Goal: Task Accomplishment & Management: Use online tool/utility

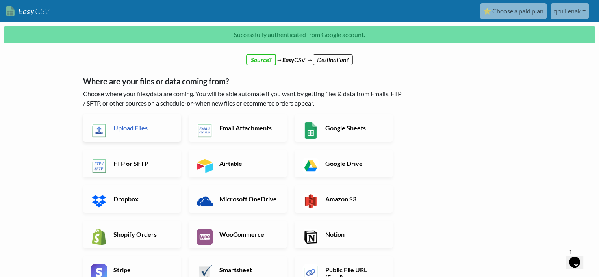
click at [134, 132] on link "Upload Files" at bounding box center [132, 128] width 98 height 28
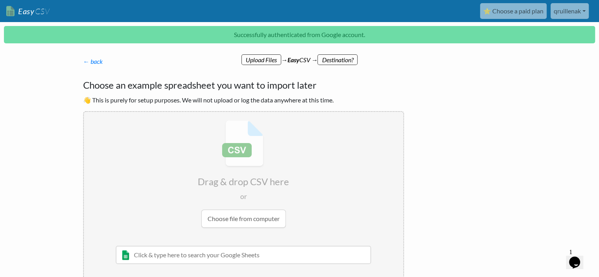
click at [257, 217] on input "file" at bounding box center [244, 174] width 320 height 124
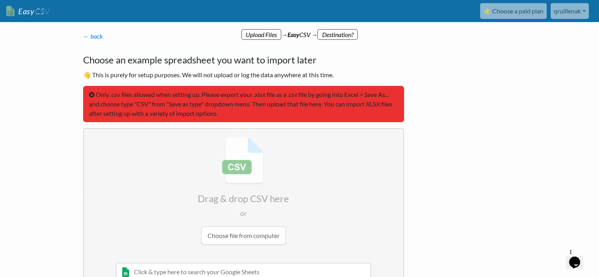
click at [254, 236] on input "file" at bounding box center [244, 191] width 320 height 124
type input "C:\fakepath\Book 1(Sheet1).csv"
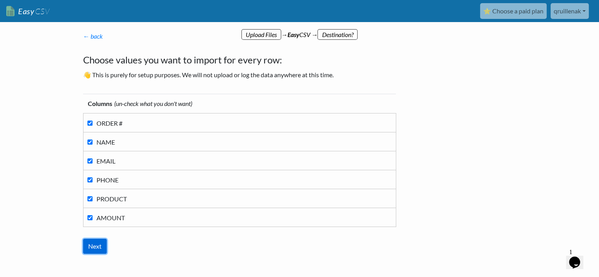
click at [101, 250] on input "Next" at bounding box center [95, 246] width 24 height 15
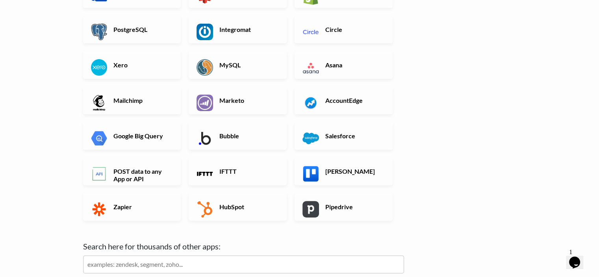
scroll to position [158, 0]
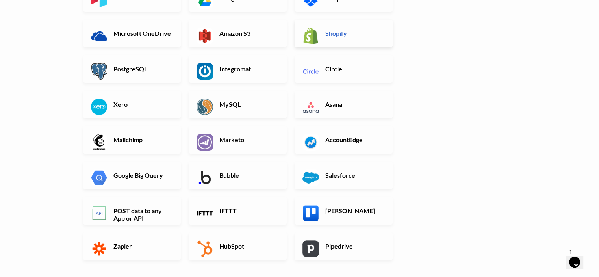
click at [344, 34] on h6 "Shopify" at bounding box center [355, 33] width 62 height 7
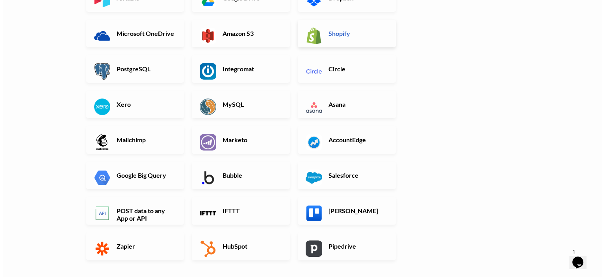
scroll to position [0, 0]
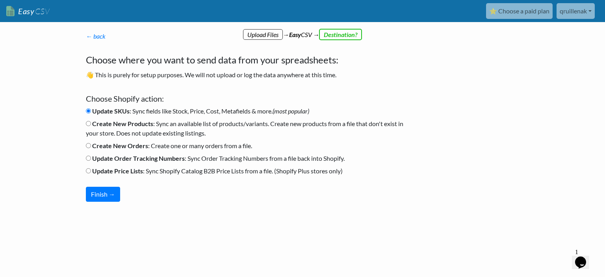
click at [97, 145] on b "Create New Orders" at bounding box center [120, 145] width 56 height 7
click at [91, 145] on input "Create New Orders : Create one or many orders from a file." at bounding box center [88, 145] width 5 height 5
radio input "true"
click at [110, 194] on button "Finish →" at bounding box center [103, 194] width 34 height 15
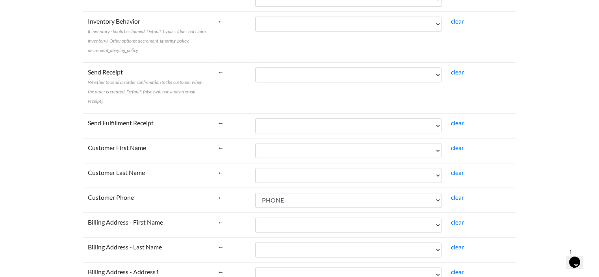
scroll to position [985, 0]
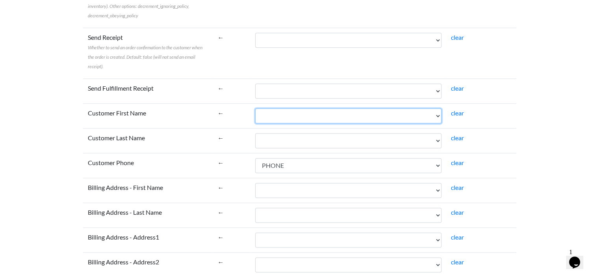
click at [426, 114] on select "ORDER # NAME EMAIL PHONE PRODUCT AMOUNT" at bounding box center [348, 115] width 186 height 15
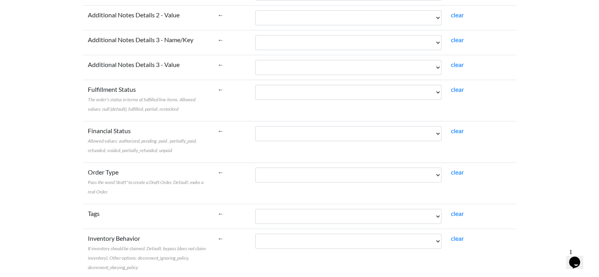
scroll to position [724, 0]
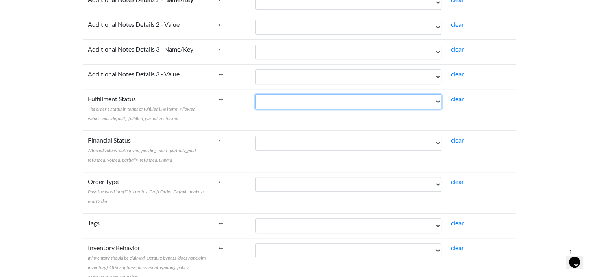
click at [296, 101] on select "ORDER # NAME EMAIL PHONE PRODUCT AMOUNT" at bounding box center [348, 101] width 186 height 15
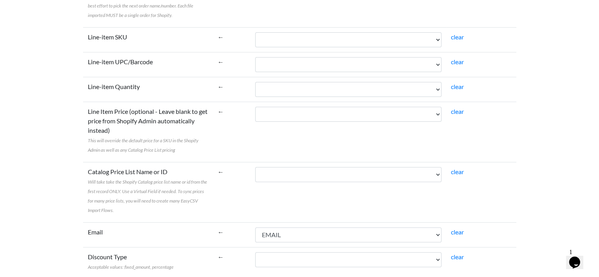
scroll to position [158, 0]
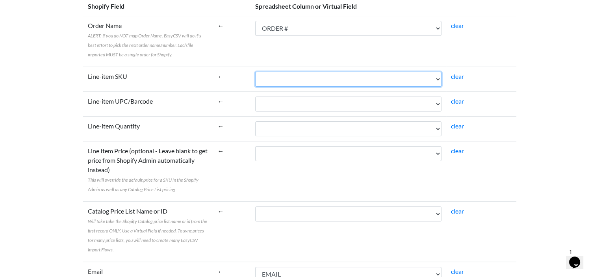
click at [294, 80] on select "ORDER # NAME EMAIL PHONE PRODUCT AMOUNT" at bounding box center [348, 79] width 186 height 15
select select "cr_771282"
click at [255, 72] on select "ORDER # NAME EMAIL PHONE PRODUCT AMOUNT" at bounding box center [348, 79] width 186 height 15
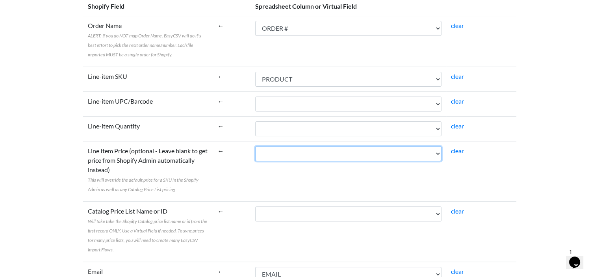
click at [314, 154] on select "ORDER # NAME EMAIL PHONE PRODUCT AMOUNT" at bounding box center [348, 153] width 186 height 15
select select "cr_771283"
click at [255, 146] on select "ORDER # NAME EMAIL PHONE PRODUCT AMOUNT" at bounding box center [348, 153] width 186 height 15
click at [377, 152] on select "ORDER # NAME EMAIL PHONE PRODUCT AMOUNT" at bounding box center [348, 153] width 186 height 15
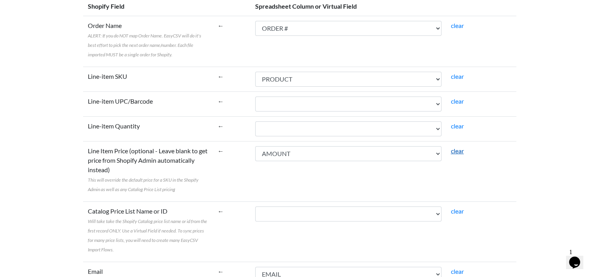
click at [457, 151] on link "clear" at bounding box center [457, 150] width 13 height 7
select select
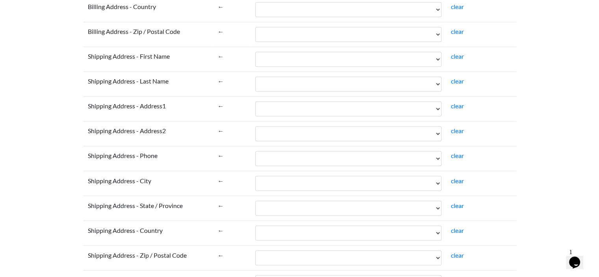
scroll to position [1552, 0]
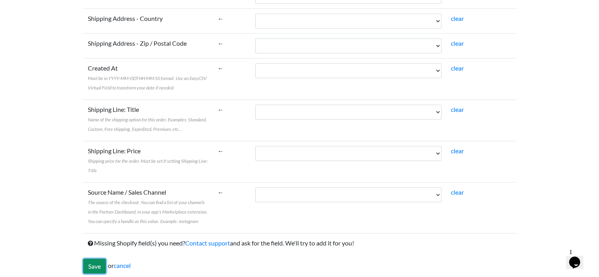
click at [93, 259] on input "Save" at bounding box center [94, 266] width 23 height 15
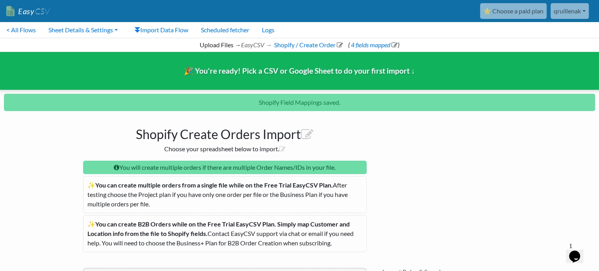
scroll to position [132, 0]
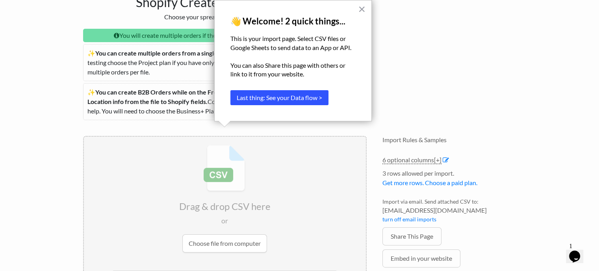
click at [316, 99] on button "Last thing: See your Data flow >" at bounding box center [280, 97] width 98 height 15
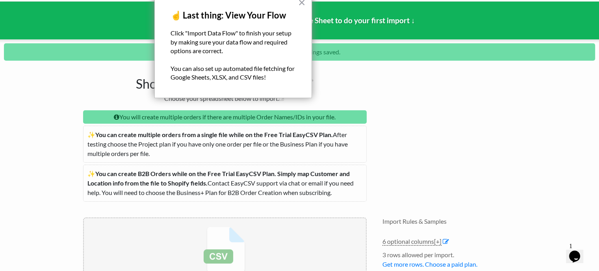
scroll to position [0, 0]
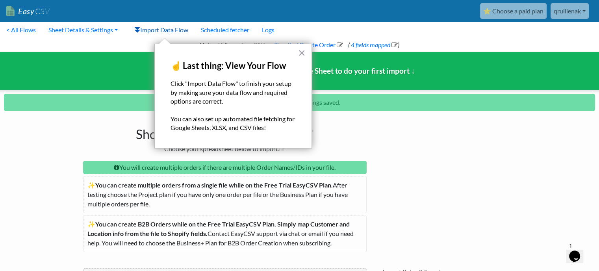
click at [166, 29] on link "Import Data Flow" at bounding box center [161, 30] width 67 height 16
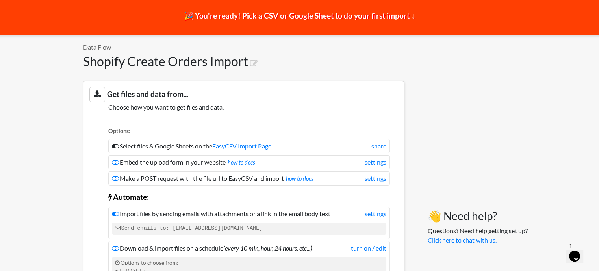
scroll to position [39, 0]
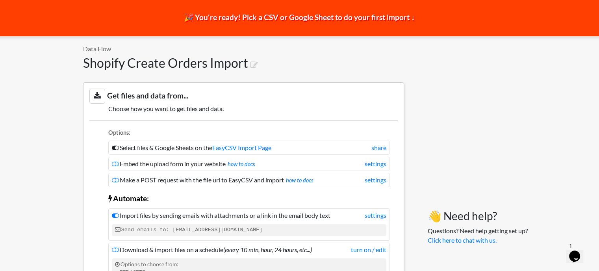
click at [114, 149] on icon at bounding box center [115, 148] width 7 height 6
click at [115, 147] on icon at bounding box center [115, 148] width 7 height 6
click at [266, 146] on link "EasyCSV Import Page" at bounding box center [241, 147] width 59 height 7
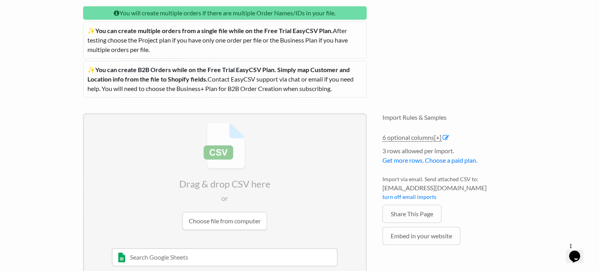
scroll to position [154, 0]
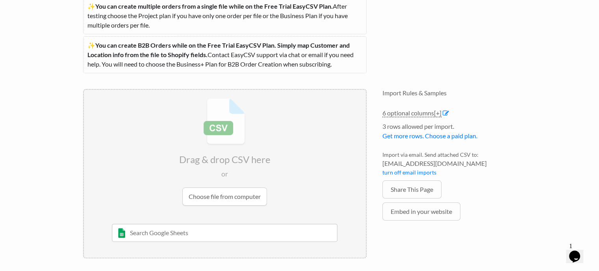
click at [187, 229] on input "text" at bounding box center [225, 233] width 226 height 18
click at [229, 194] on input "file" at bounding box center [225, 152] width 282 height 124
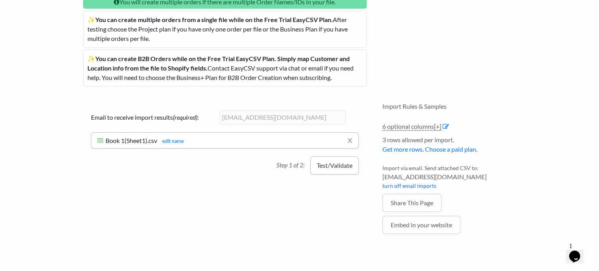
click at [334, 169] on button "Test/Validate" at bounding box center [335, 165] width 48 height 18
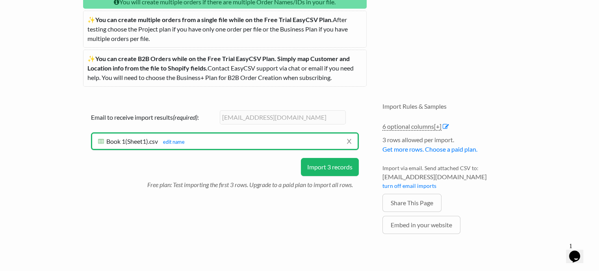
click at [338, 167] on button "Import 3 records" at bounding box center [330, 167] width 58 height 18
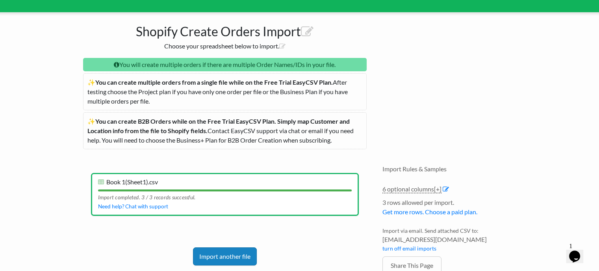
scroll to position [79, 0]
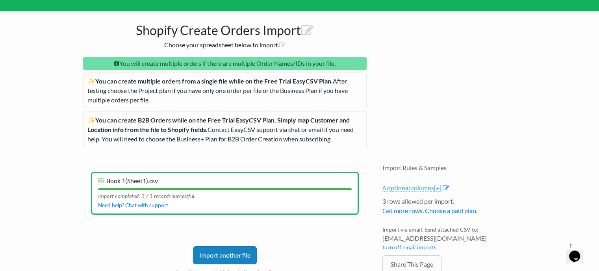
click at [439, 187] on span "[+]" at bounding box center [437, 187] width 7 height 7
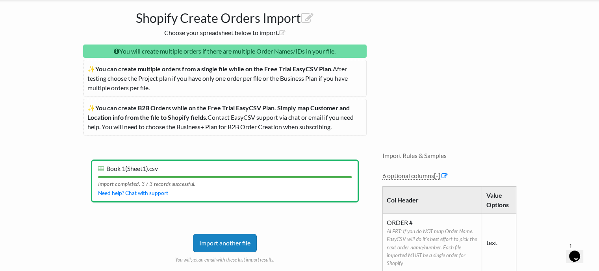
scroll to position [0, 0]
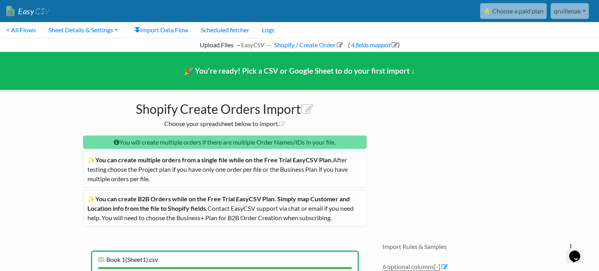
click at [572, 16] on link "qruillenak" at bounding box center [570, 11] width 38 height 16
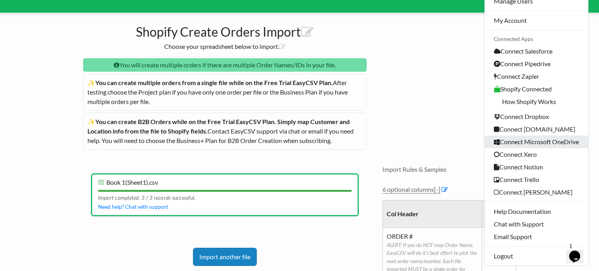
scroll to position [79, 0]
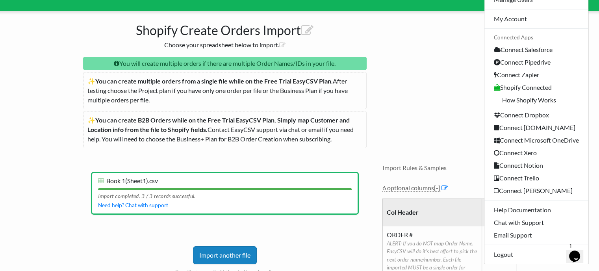
click at [242, 99] on p "✨ You can create multiple orders from a single file while on the Free Trial Eas…" at bounding box center [225, 90] width 284 height 37
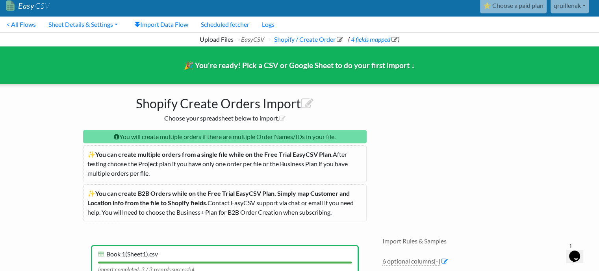
scroll to position [0, 0]
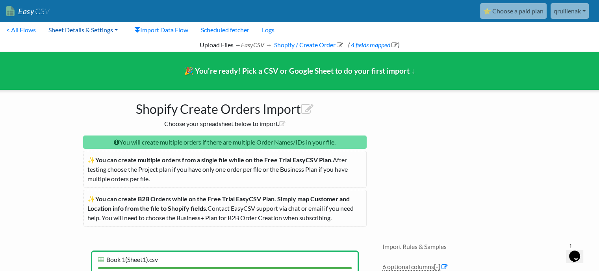
click at [109, 31] on link "Sheet Details & Settings" at bounding box center [83, 30] width 82 height 16
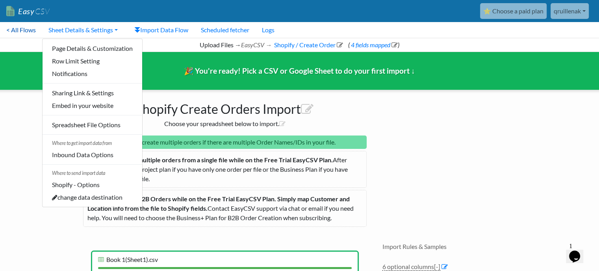
click at [11, 30] on link "< All Flows" at bounding box center [21, 30] width 42 height 16
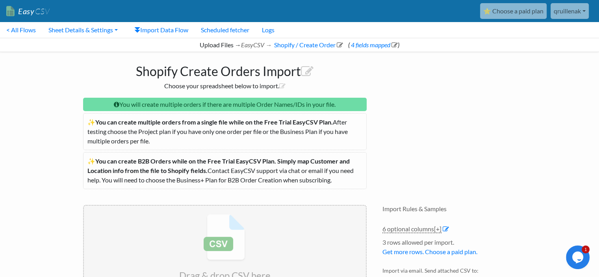
click at [507, 14] on link "⭐ Choose a paid plan" at bounding box center [513, 11] width 67 height 16
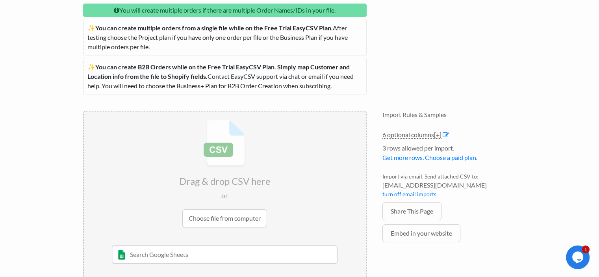
scroll to position [118, 0]
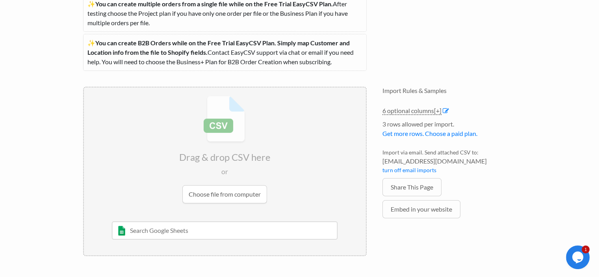
click at [223, 195] on input "file" at bounding box center [225, 149] width 282 height 124
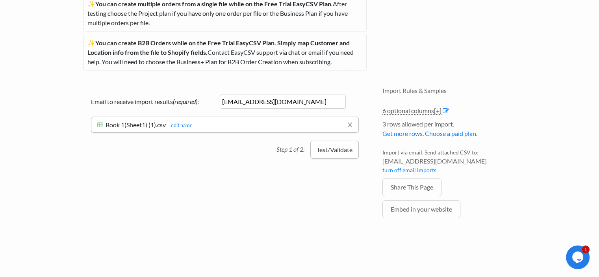
click at [342, 154] on button "Test/Validate" at bounding box center [335, 150] width 48 height 18
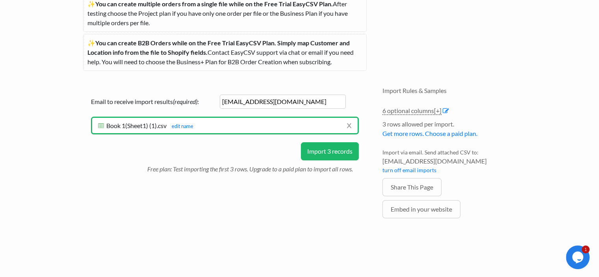
click at [333, 151] on button "Import 3 records" at bounding box center [330, 151] width 58 height 18
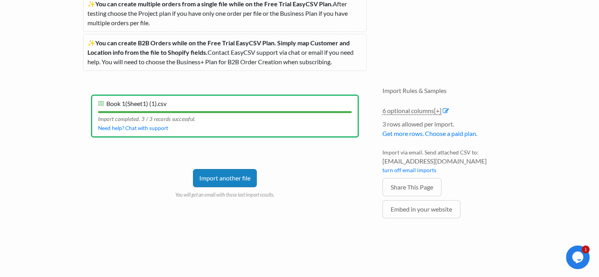
scroll to position [0, 0]
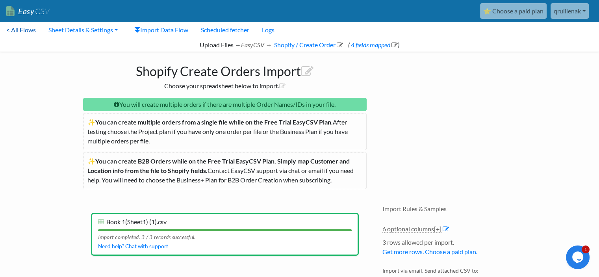
click at [19, 31] on link "< All Flows" at bounding box center [21, 30] width 42 height 16
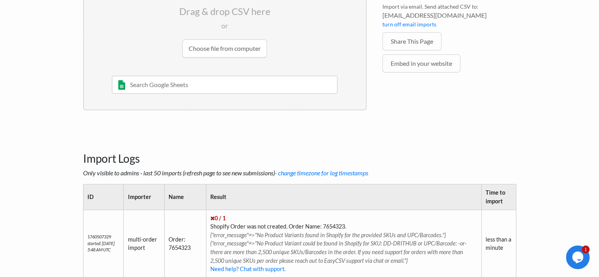
scroll to position [158, 0]
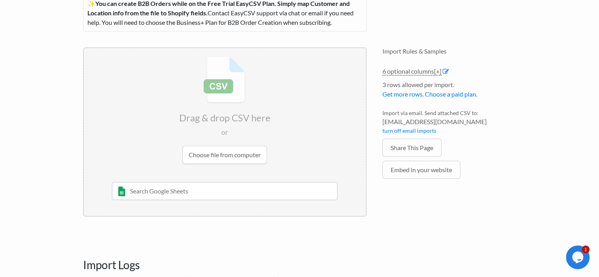
click at [227, 155] on input "file" at bounding box center [225, 110] width 282 height 124
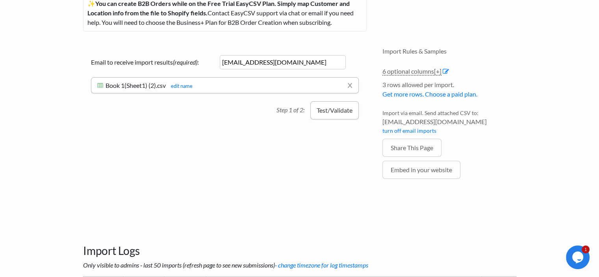
click at [335, 118] on button "Test/Validate" at bounding box center [335, 110] width 48 height 18
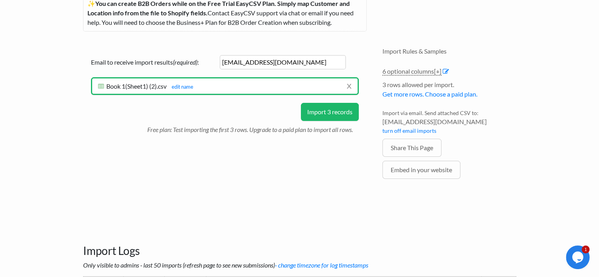
click at [335, 118] on button "Import 3 records" at bounding box center [330, 112] width 58 height 18
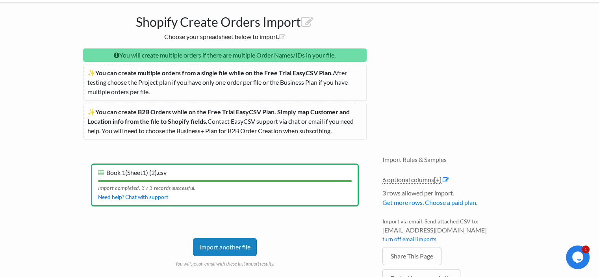
scroll to position [0, 0]
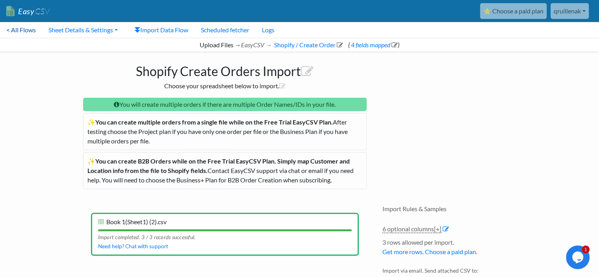
click at [21, 26] on link "< All Flows" at bounding box center [21, 30] width 42 height 16
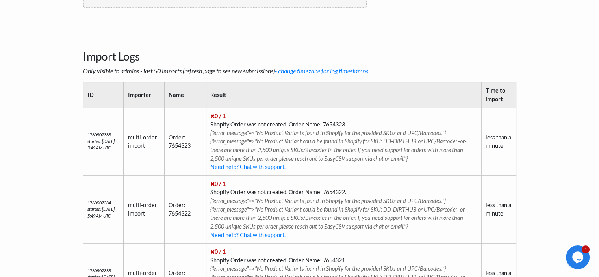
scroll to position [394, 0]
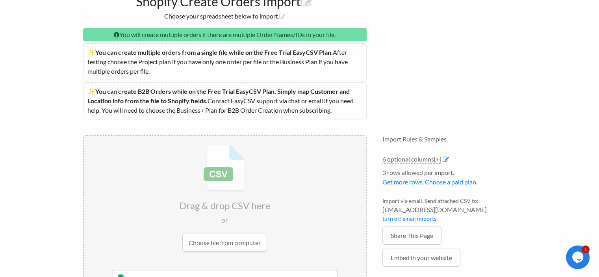
scroll to position [158, 0]
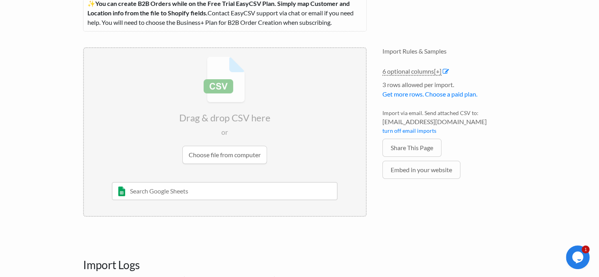
click at [219, 154] on input "file" at bounding box center [225, 110] width 282 height 124
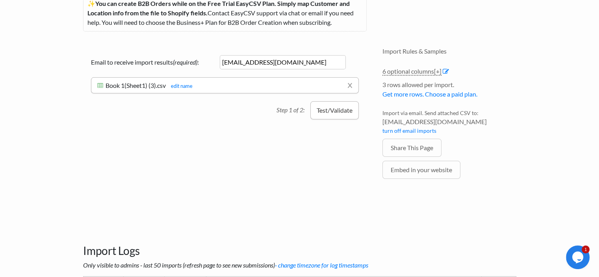
click at [341, 113] on button "Test/Validate" at bounding box center [335, 110] width 48 height 18
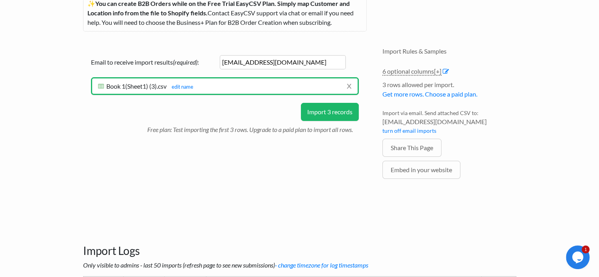
click at [342, 115] on button "Import 3 records" at bounding box center [330, 112] width 58 height 18
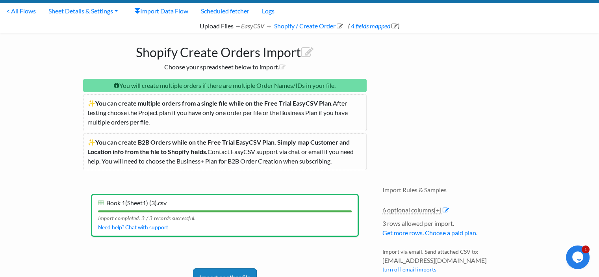
scroll to position [0, 0]
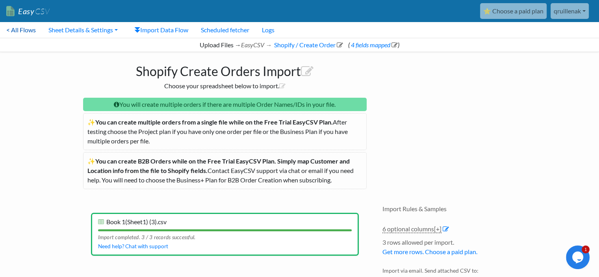
click at [30, 32] on link "< All Flows" at bounding box center [21, 30] width 42 height 16
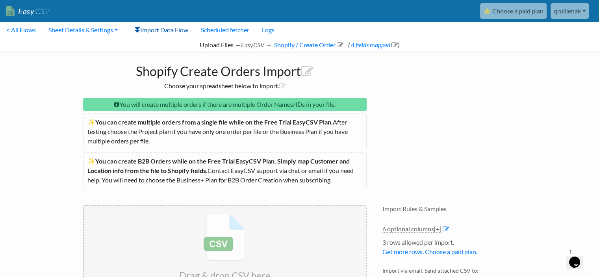
click at [175, 28] on link "Import Data Flow" at bounding box center [161, 30] width 67 height 16
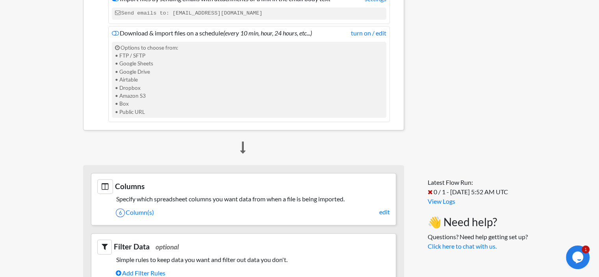
scroll to position [315, 0]
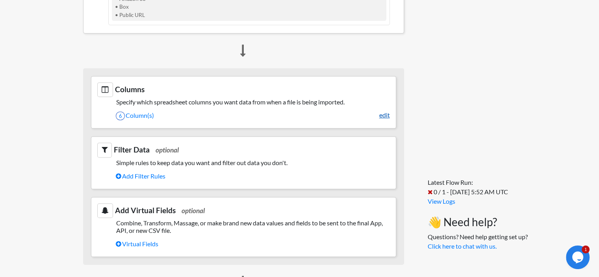
click at [383, 116] on link "edit" at bounding box center [385, 114] width 11 height 9
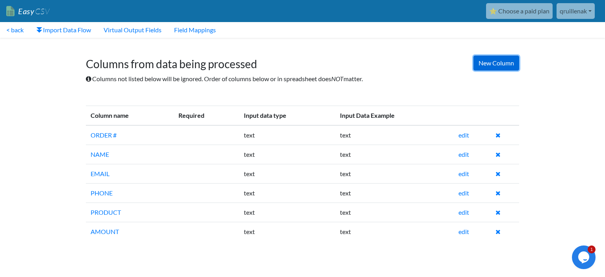
click at [504, 67] on link "New Column" at bounding box center [497, 63] width 46 height 15
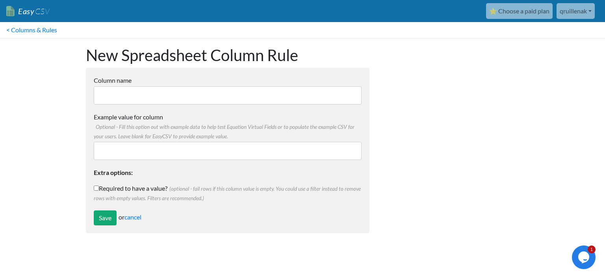
click at [159, 95] on input "Column name" at bounding box center [228, 95] width 268 height 18
type input "QTY"
click at [176, 148] on input "Example value for column Optional - Fill this option out with example data to h…" at bounding box center [228, 151] width 268 height 18
type input "1"
click at [98, 219] on input "Save" at bounding box center [105, 217] width 23 height 15
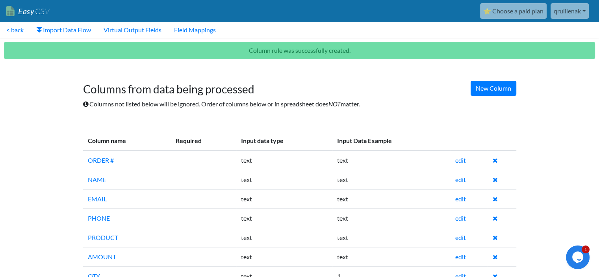
scroll to position [22, 0]
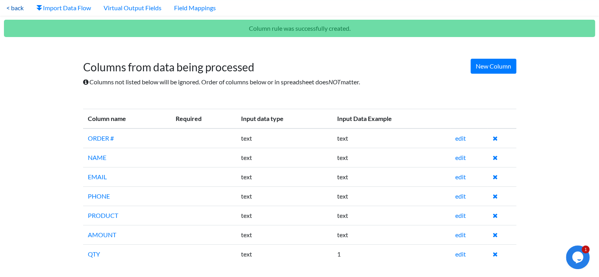
click at [9, 9] on link "< back" at bounding box center [15, 8] width 30 height 16
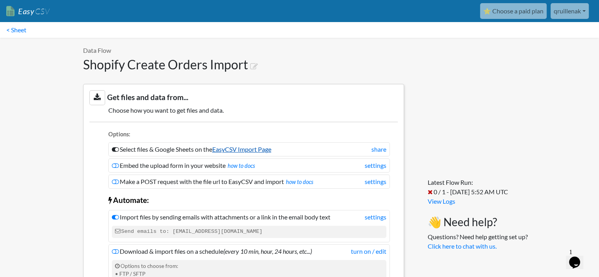
click at [266, 151] on link "EasyCSV Import Page" at bounding box center [241, 148] width 59 height 7
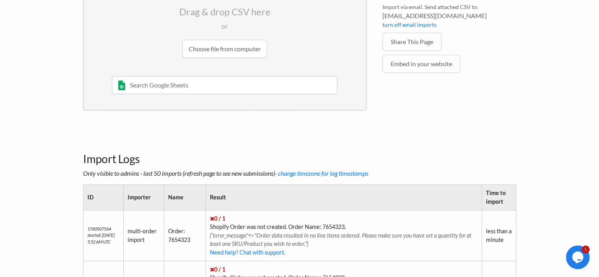
scroll to position [276, 0]
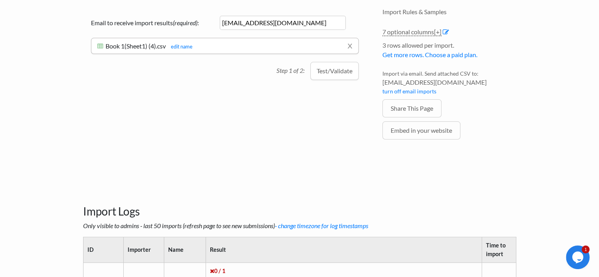
scroll to position [158, 0]
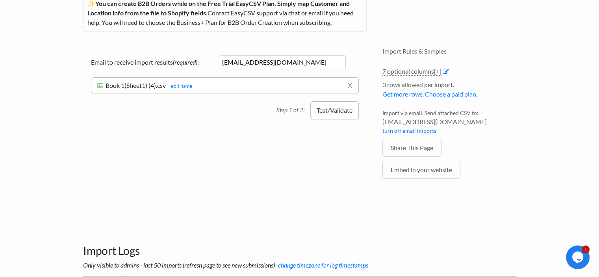
click at [331, 115] on button "Test/Validate" at bounding box center [335, 110] width 48 height 18
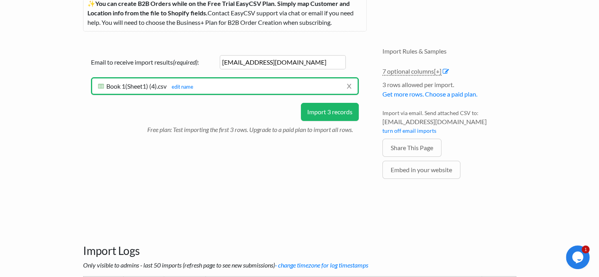
click at [339, 113] on button "Import 3 records" at bounding box center [330, 112] width 58 height 18
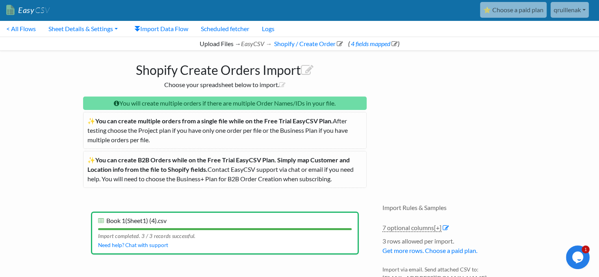
scroll to position [0, 0]
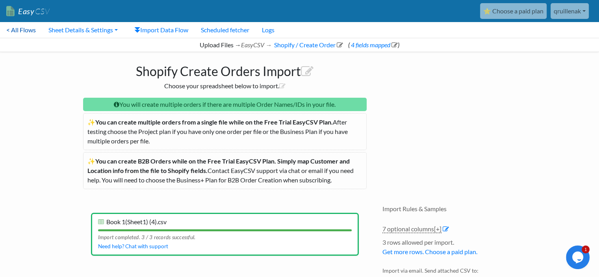
click at [30, 30] on link "< All Flows" at bounding box center [21, 30] width 42 height 16
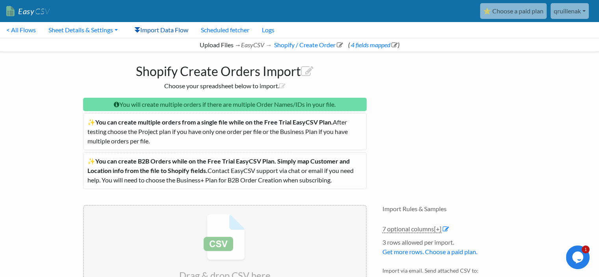
click at [172, 27] on link "Import Data Flow" at bounding box center [161, 30] width 67 height 16
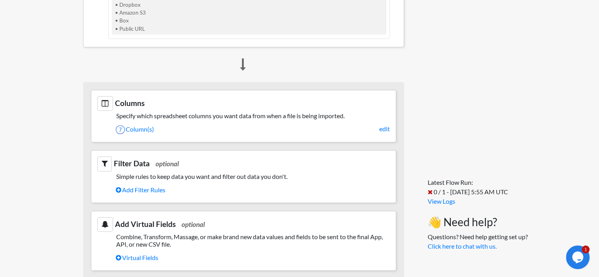
scroll to position [315, 0]
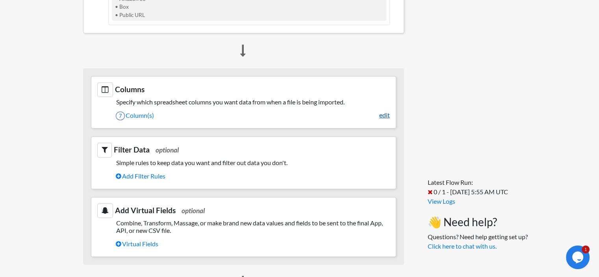
click at [381, 114] on link "edit" at bounding box center [385, 114] width 11 height 9
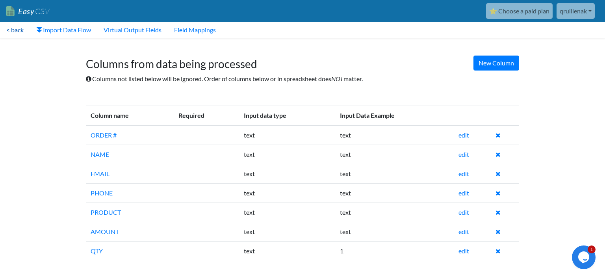
click at [19, 30] on link "< back" at bounding box center [15, 30] width 30 height 16
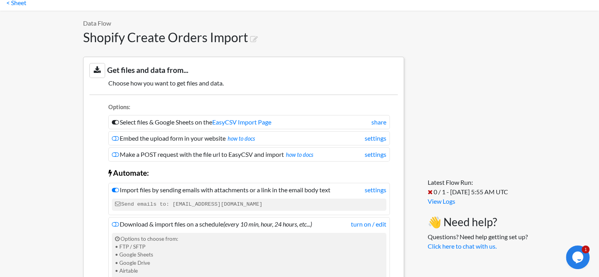
scroll to position [39, 0]
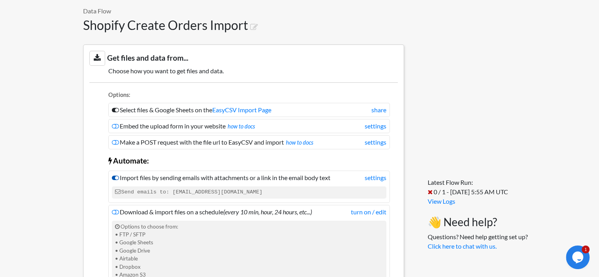
click at [116, 177] on icon at bounding box center [115, 178] width 7 height 6
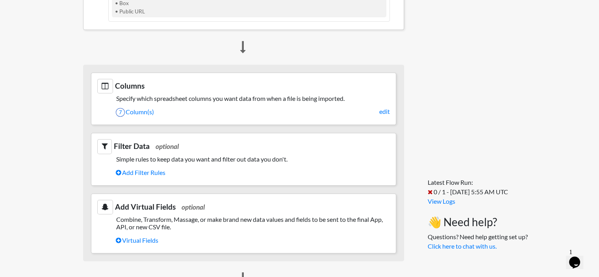
scroll to position [315, 0]
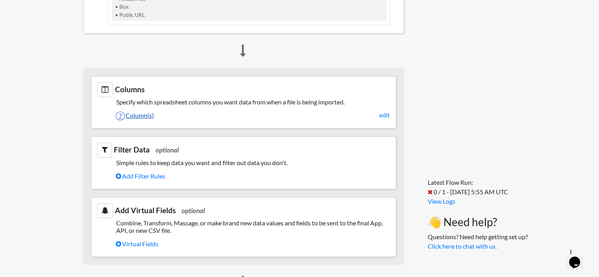
click at [130, 116] on link "7 Column(s)" at bounding box center [253, 115] width 274 height 13
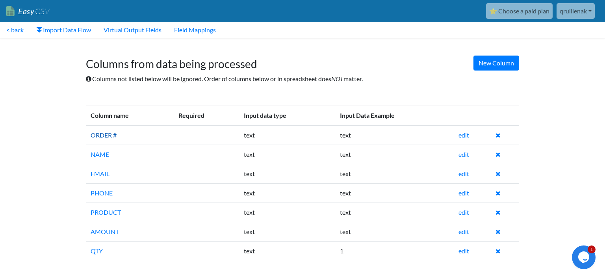
click at [98, 135] on link "ORDER #" at bounding box center [104, 134] width 26 height 7
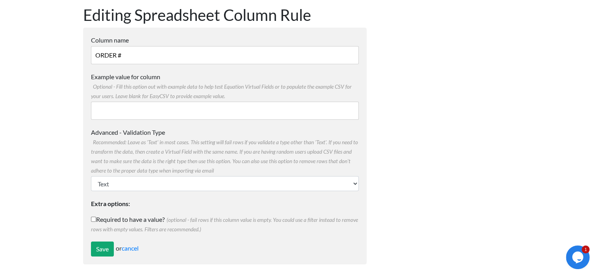
scroll to position [41, 0]
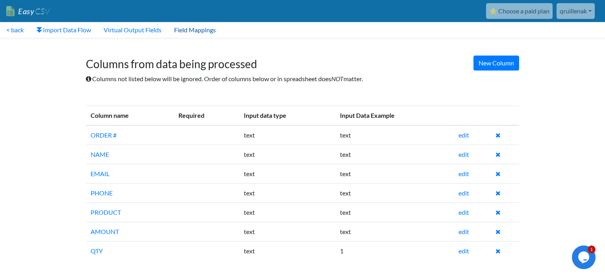
click at [197, 35] on link "Field Mappings" at bounding box center [195, 30] width 54 height 16
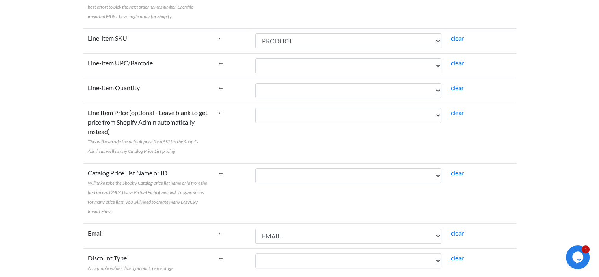
scroll to position [158, 0]
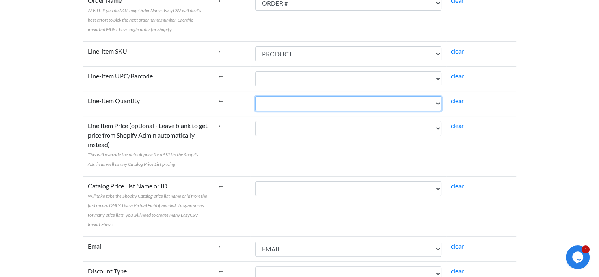
click at [367, 105] on select "ORDER # NAME EMAIL PHONE PRODUCT AMOUNT QTY" at bounding box center [348, 103] width 186 height 15
select select "cr_771284"
click at [255, 96] on select "ORDER # NAME EMAIL PHONE PRODUCT AMOUNT QTY" at bounding box center [348, 103] width 186 height 15
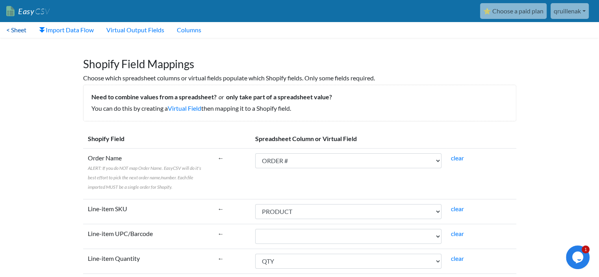
click at [18, 30] on link "< Sheet" at bounding box center [16, 30] width 33 height 16
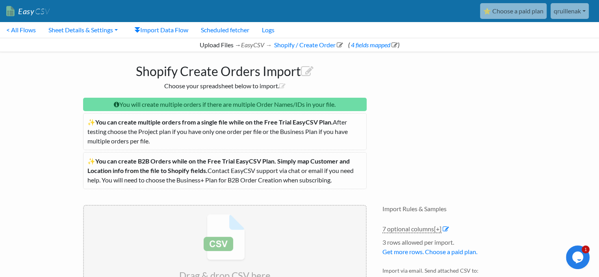
click at [19, 30] on link "< All Flows" at bounding box center [21, 30] width 42 height 16
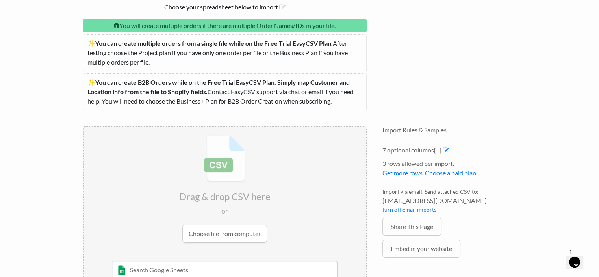
click at [241, 235] on input "file" at bounding box center [225, 189] width 282 height 124
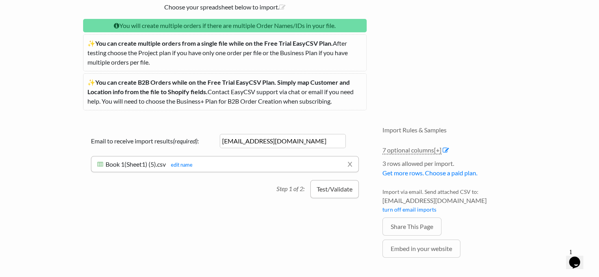
click at [339, 192] on button "Test/Validate" at bounding box center [335, 189] width 48 height 18
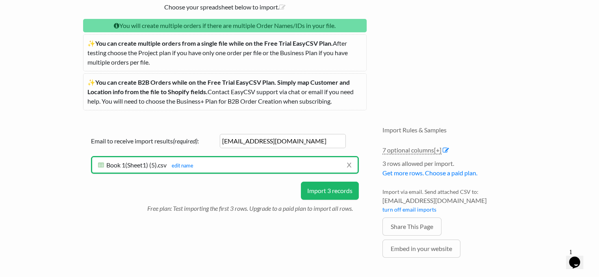
click at [345, 192] on button "Import 3 records" at bounding box center [330, 191] width 58 height 18
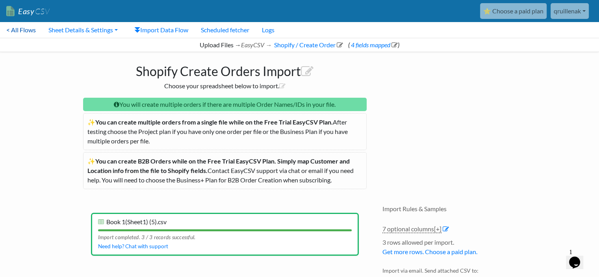
click at [28, 31] on link "< All Flows" at bounding box center [21, 30] width 42 height 16
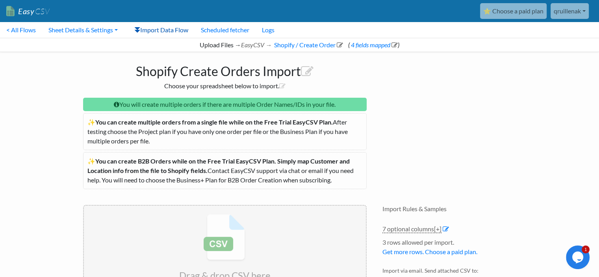
click at [157, 31] on link "Import Data Flow" at bounding box center [161, 30] width 67 height 16
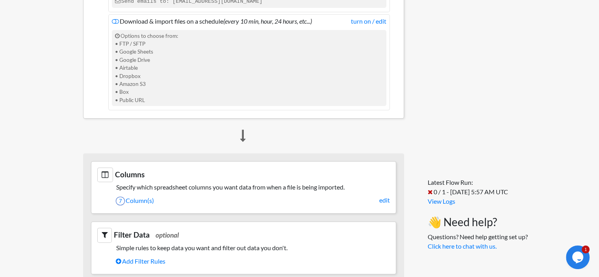
scroll to position [276, 0]
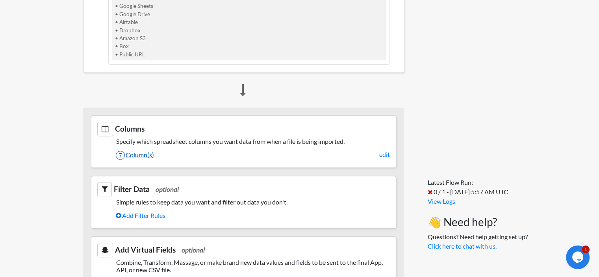
click at [148, 153] on link "7 Column(s)" at bounding box center [253, 154] width 274 height 13
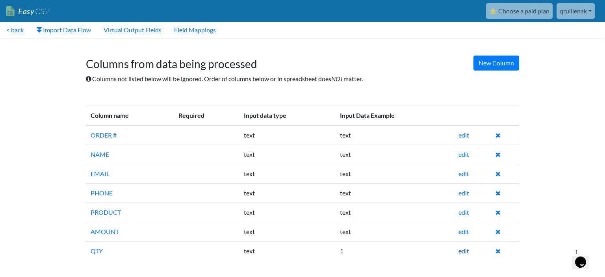
click at [465, 251] on link "edit" at bounding box center [464, 250] width 11 height 7
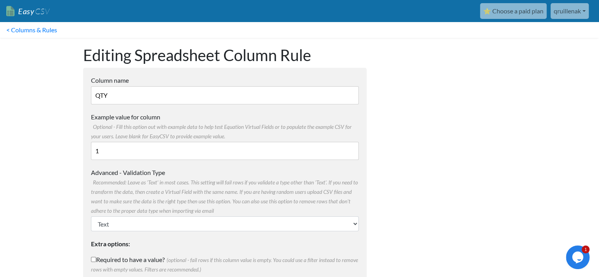
click at [154, 150] on input "1" at bounding box center [225, 151] width 268 height 18
type input "T"
type input "text"
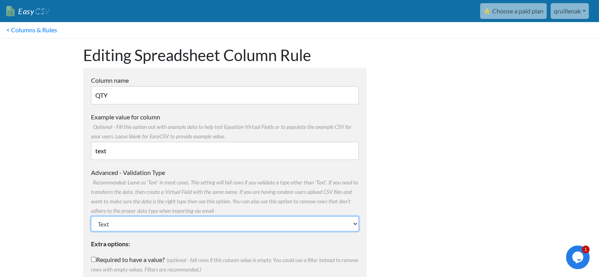
click at [320, 220] on select "Text Number (no decimals) Number (allow decimals) Date (mm/dd/yyyy) Date (dd/mm…" at bounding box center [225, 223] width 268 height 15
click at [321, 221] on select "Text Number (no decimals) Number (allow decimals) Date (mm/dd/yyyy) Date (dd/mm…" at bounding box center [225, 223] width 268 height 15
click at [337, 221] on select "Text Number (no decimals) Number (allow decimals) Date (mm/dd/yyyy) Date (dd/mm…" at bounding box center [225, 223] width 268 height 15
select select "number"
click at [91, 216] on select "Text Number (no decimals) Number (allow decimals) Date (mm/dd/yyyy) Date (dd/mm…" at bounding box center [225, 223] width 268 height 15
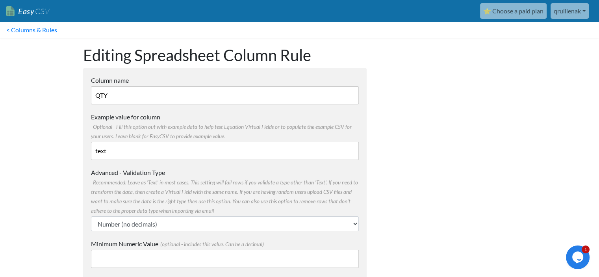
click at [183, 147] on input "text" at bounding box center [225, 151] width 268 height 18
type input "1"
click at [435, 182] on div at bounding box center [450, 212] width 150 height 348
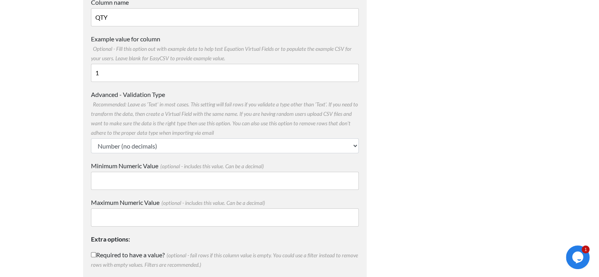
scroll to position [79, 0]
click at [300, 177] on input "Minimum Numeric Value (optional - includes this value. Can be a decimal)" at bounding box center [225, 180] width 268 height 18
type input "1"
click at [298, 216] on input "Maximum Numeric Value (optional - includes this value. Can be a decimal)" at bounding box center [225, 217] width 268 height 18
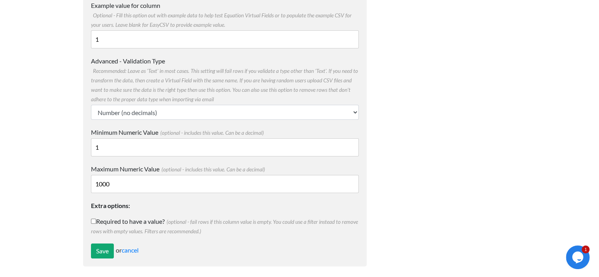
scroll to position [114, 0]
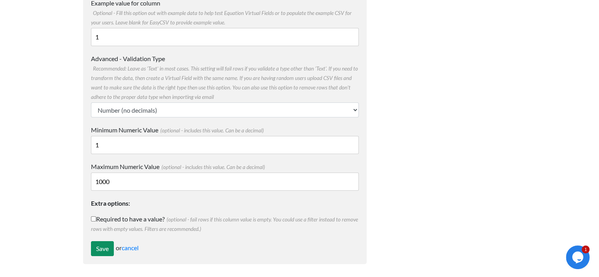
type input "1000"
click at [104, 247] on input "Save" at bounding box center [102, 248] width 23 height 15
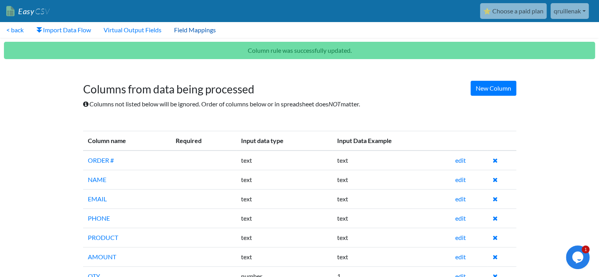
click at [214, 30] on link "Field Mappings" at bounding box center [195, 30] width 54 height 16
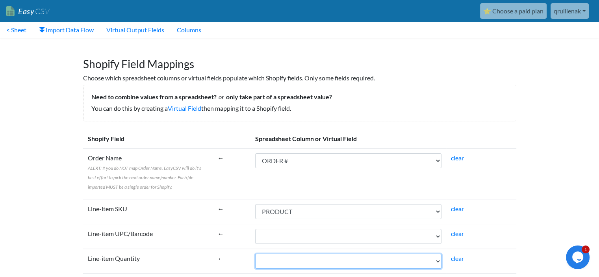
click at [308, 263] on select "ORDER # NAME EMAIL PHONE PRODUCT AMOUNT QTY" at bounding box center [348, 261] width 186 height 15
select select "cr_771284"
click at [255, 254] on select "ORDER # NAME EMAIL PHONE PRODUCT AMOUNT QTY" at bounding box center [348, 261] width 186 height 15
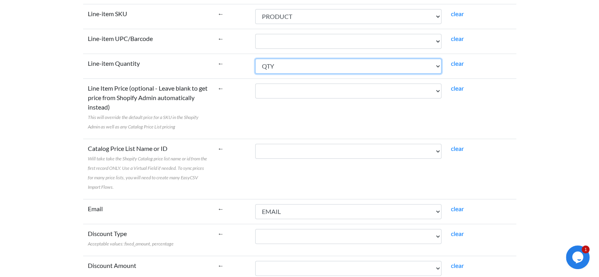
scroll to position [197, 0]
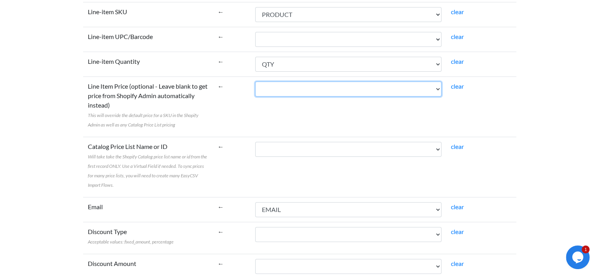
click at [336, 94] on select "ORDER # NAME EMAIL PHONE PRODUCT AMOUNT QTY" at bounding box center [348, 89] width 186 height 15
select select "cr_771283"
click at [255, 82] on select "ORDER # NAME EMAIL PHONE PRODUCT AMOUNT QTY" at bounding box center [348, 89] width 186 height 15
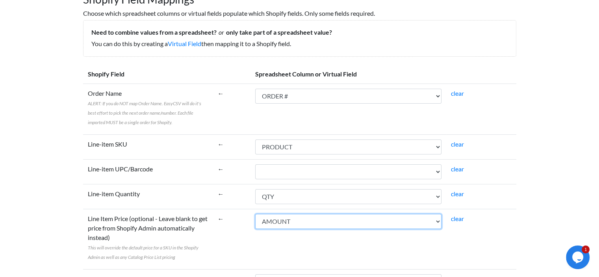
scroll to position [79, 0]
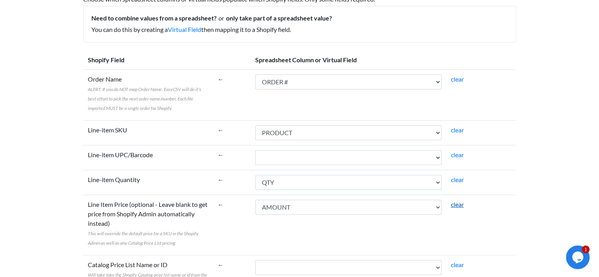
click at [457, 205] on link "clear" at bounding box center [457, 204] width 13 height 7
select select
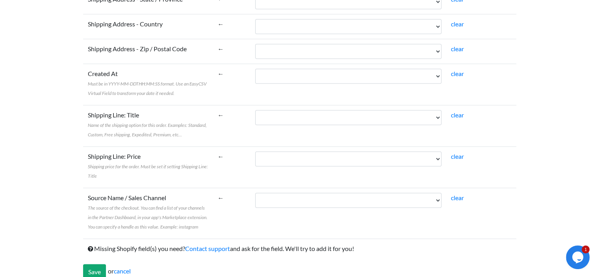
scroll to position [1526, 0]
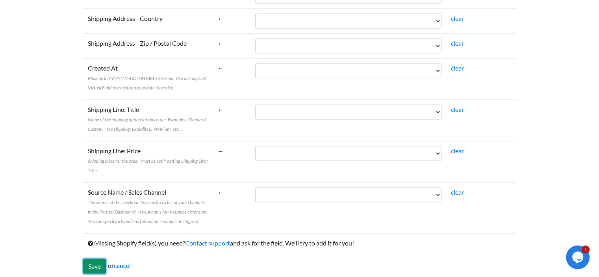
click at [93, 261] on input "Save" at bounding box center [94, 266] width 23 height 15
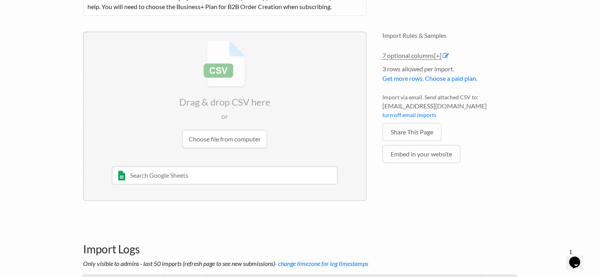
scroll to position [197, 0]
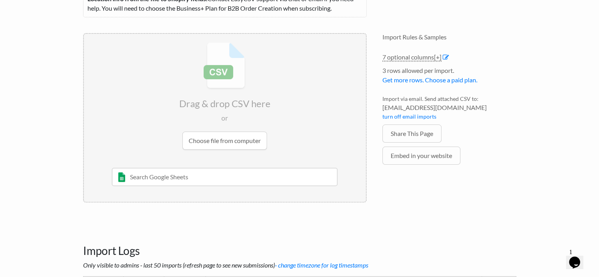
click at [234, 143] on input "file" at bounding box center [225, 96] width 282 height 124
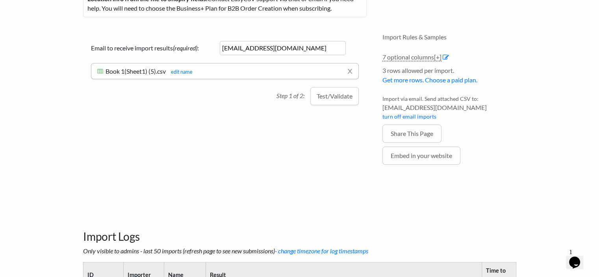
click at [333, 99] on button "Test/Validate" at bounding box center [335, 96] width 48 height 18
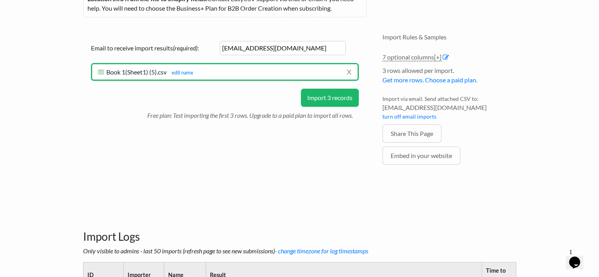
click at [335, 99] on button "Import 3 records" at bounding box center [330, 98] width 58 height 18
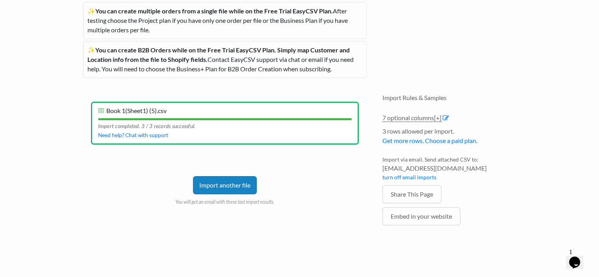
scroll to position [0, 0]
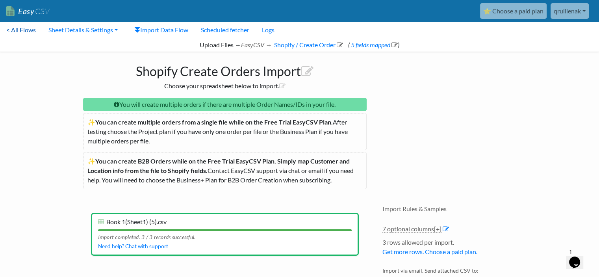
click at [37, 32] on link "< All Flows" at bounding box center [21, 30] width 42 height 16
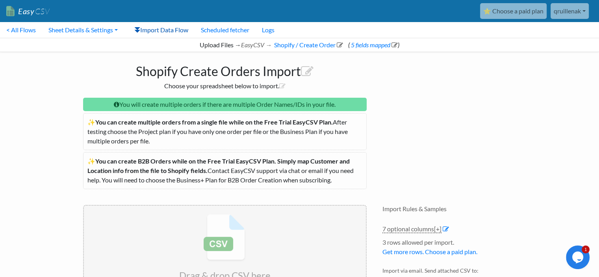
click at [173, 32] on link "Import Data Flow" at bounding box center [161, 30] width 67 height 16
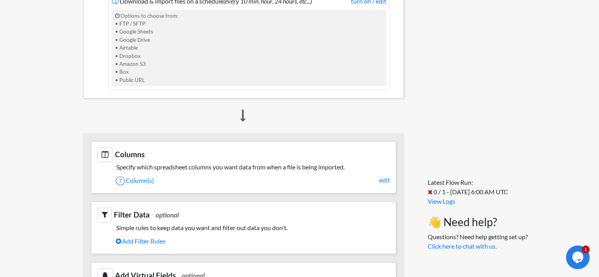
scroll to position [315, 0]
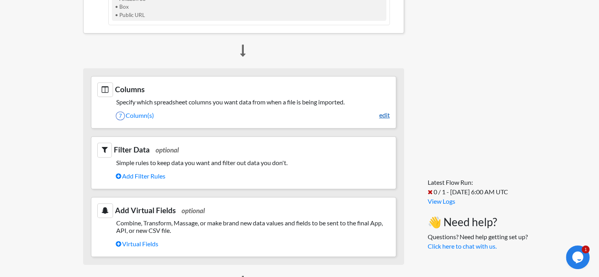
click at [388, 110] on link "edit" at bounding box center [385, 114] width 11 height 9
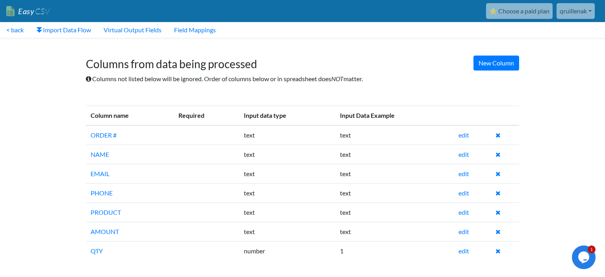
click at [191, 30] on link "Field Mappings" at bounding box center [195, 30] width 54 height 16
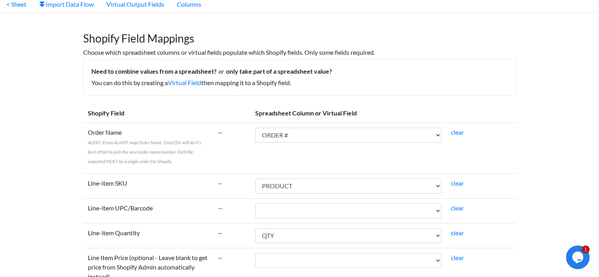
scroll to position [39, 0]
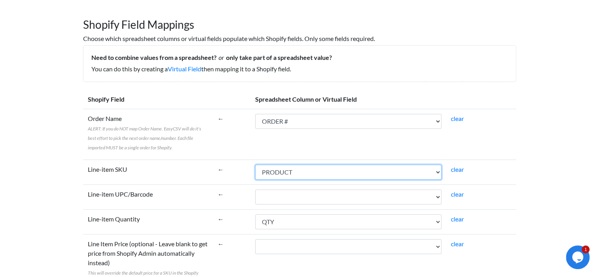
click at [372, 178] on select "ORDER # NAME EMAIL PHONE PRODUCT AMOUNT QTY" at bounding box center [348, 172] width 186 height 15
click at [377, 173] on select "ORDER # NAME EMAIL PHONE PRODUCT AMOUNT QTY" at bounding box center [348, 172] width 186 height 15
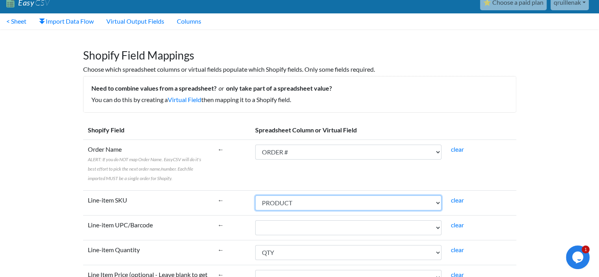
scroll to position [0, 0]
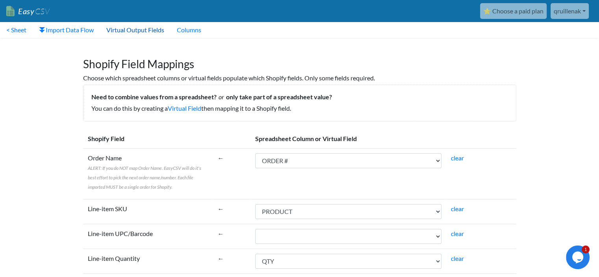
click at [152, 33] on link "Virtual Output Fields" at bounding box center [135, 30] width 71 height 16
click at [198, 31] on link "Columns" at bounding box center [189, 30] width 37 height 16
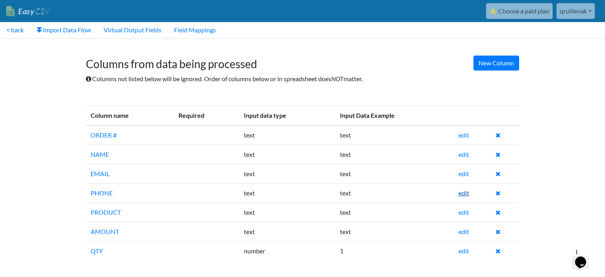
click at [467, 194] on link "edit" at bounding box center [464, 192] width 11 height 7
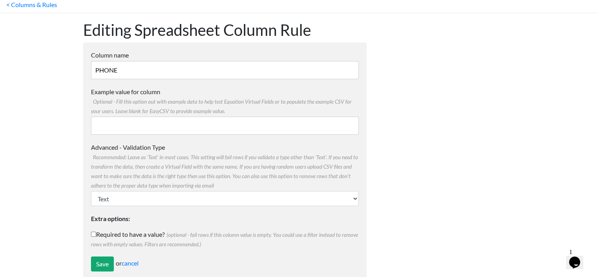
scroll to position [39, 0]
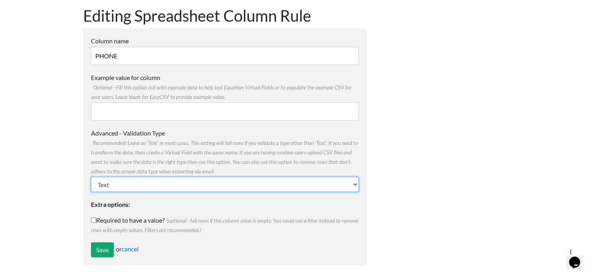
click at [204, 185] on select "Text Number (no decimals) Number (allow decimals) Date (mm/dd/yyyy) Date (dd/mm…" at bounding box center [225, 184] width 268 height 15
click at [91, 177] on select "Text Number (no decimals) Number (allow decimals) Date (mm/dd/yyyy) Date (dd/mm…" at bounding box center [225, 184] width 268 height 15
click at [241, 187] on select "Text Number (no decimals) Number (allow decimals) Date (mm/dd/yyyy) Date (dd/mm…" at bounding box center [225, 184] width 268 height 15
select select "number"
click at [91, 177] on select "Text Number (no decimals) Number (allow decimals) Date (mm/dd/yyyy) Date (dd/mm…" at bounding box center [225, 184] width 268 height 15
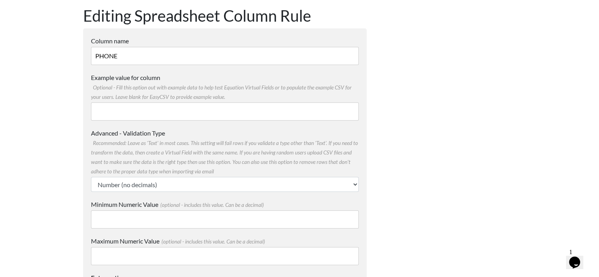
click at [214, 220] on input "Minimum Numeric Value (optional - includes this value. Can be a decimal)" at bounding box center [225, 219] width 268 height 18
type input "1234567"
click at [198, 260] on input "Maximum Numeric Value (optional - includes this value. Can be a decimal)" at bounding box center [225, 256] width 268 height 18
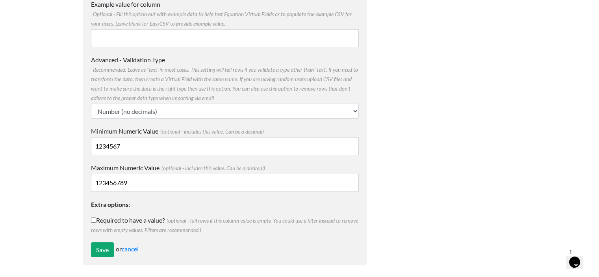
scroll to position [114, 0]
type input "123456789"
drag, startPoint x: 134, startPoint y: 146, endPoint x: 77, endPoint y: 146, distance: 57.1
click at [77, 146] on div "Editing Spreadsheet Column Rule Column name PHONE Multiple Choice Options Value…" at bounding box center [225, 98] width 300 height 348
type input "1"
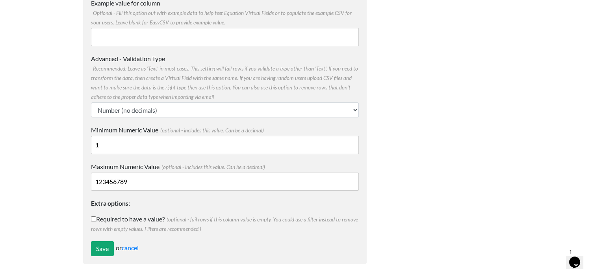
drag, startPoint x: 170, startPoint y: 185, endPoint x: 63, endPoint y: 182, distance: 107.2
click at [63, 182] on body "Easy CSV ⭐ Choose a paid plan qruillenak Qruillenak All Flows All CSV Generator…" at bounding box center [299, 79] width 599 height 386
type input "100000000"
click at [430, 208] on div at bounding box center [450, 98] width 150 height 348
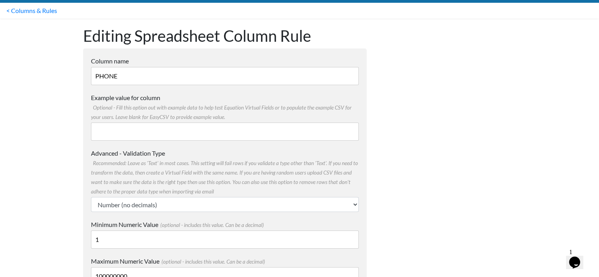
scroll to position [0, 0]
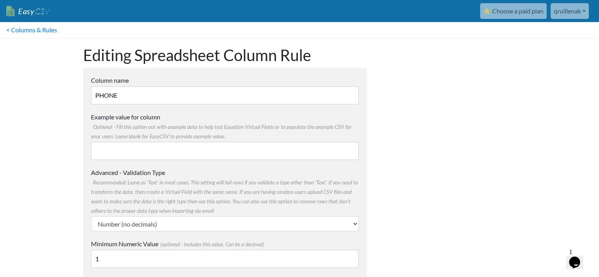
click at [158, 151] on input "Example value for column Optional - Fill this option out with example data to h…" at bounding box center [225, 151] width 268 height 18
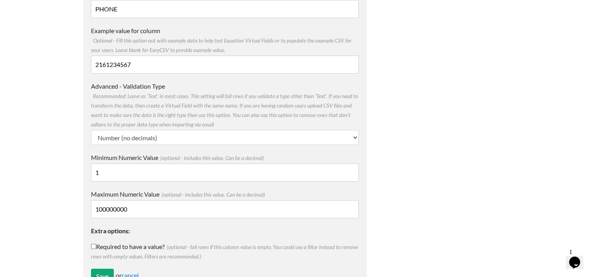
scroll to position [114, 0]
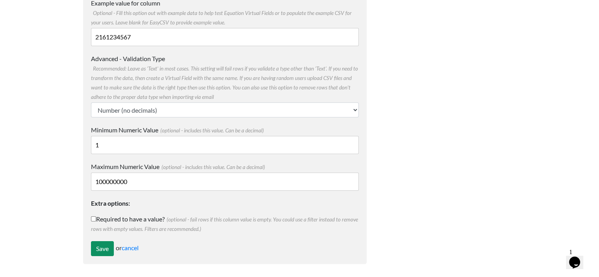
type input "2161234567"
click at [108, 245] on input "Save" at bounding box center [102, 248] width 23 height 15
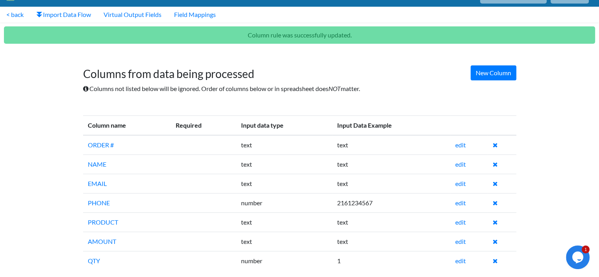
scroll to position [22, 0]
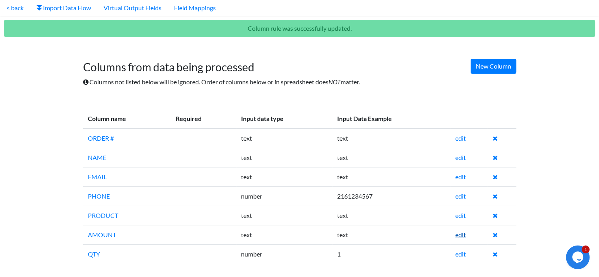
click at [463, 234] on link "edit" at bounding box center [461, 234] width 11 height 7
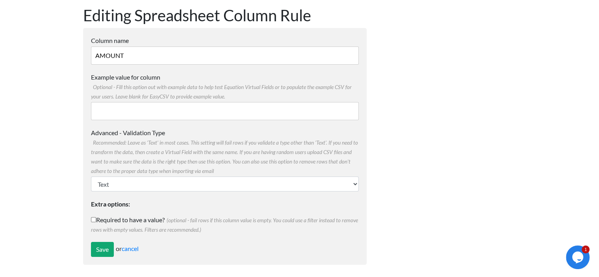
scroll to position [41, 0]
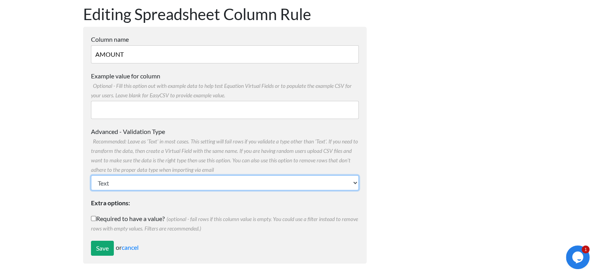
click at [153, 181] on select "Text Number (no decimals) Number (allow decimals) Date (mm/dd/yyyy) Date (dd/mm…" at bounding box center [225, 182] width 268 height 15
select select "number"
click at [91, 175] on select "Text Number (no decimals) Number (allow decimals) Date (mm/dd/yyyy) Date (dd/mm…" at bounding box center [225, 182] width 268 height 15
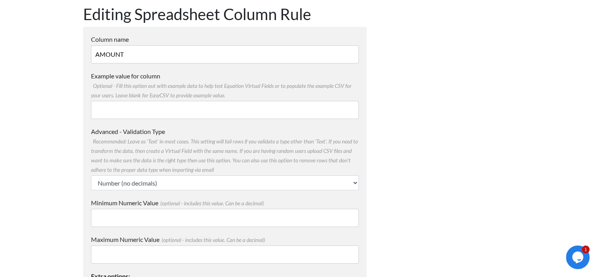
click at [129, 217] on input "Minimum Numeric Value (optional - includes this value. Can be a decimal)" at bounding box center [225, 218] width 268 height 18
type input "1"
click at [120, 254] on input "Maximum Numeric Value (optional - includes this value. Can be a decimal)" at bounding box center [225, 255] width 268 height 18
type input "10000"
click at [457, 201] on div at bounding box center [450, 171] width 150 height 348
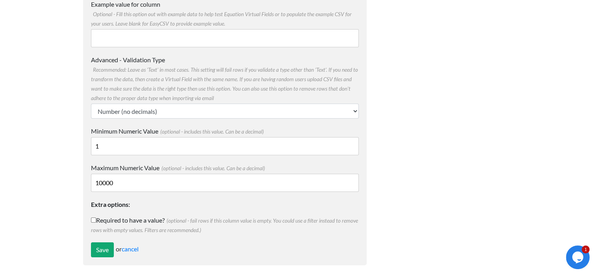
scroll to position [114, 0]
click at [135, 33] on input "Example value for column Optional - Fill this option out with example data to h…" at bounding box center [225, 37] width 268 height 18
type input "30"
click at [98, 247] on input "Save" at bounding box center [102, 248] width 23 height 15
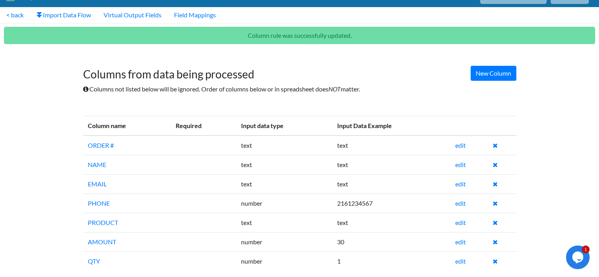
scroll to position [22, 0]
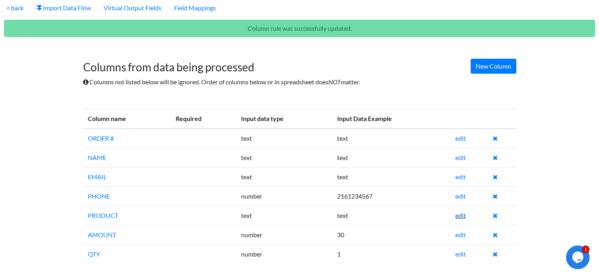
click at [462, 216] on link "edit" at bounding box center [461, 215] width 11 height 7
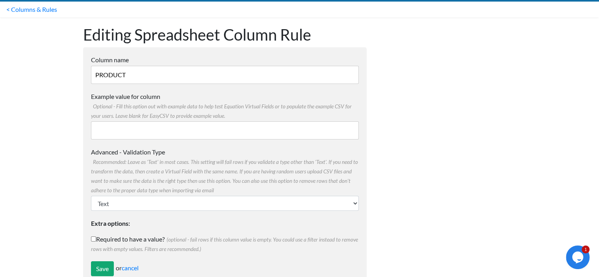
scroll to position [41, 0]
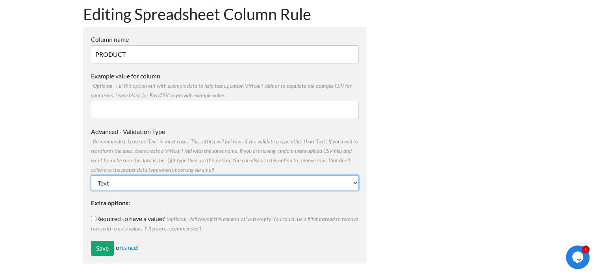
click at [194, 182] on select "Text Number (no decimals) Number (allow decimals) Date (mm/dd/yyyy) Date (dd/mm…" at bounding box center [225, 182] width 268 height 15
click at [195, 182] on select "Text Number (no decimals) Number (allow decimals) Date (mm/dd/yyyy) Date (dd/mm…" at bounding box center [225, 182] width 268 height 15
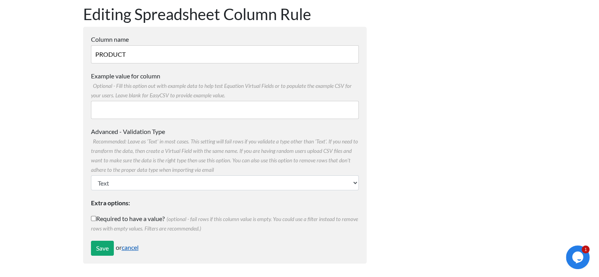
click at [139, 246] on link "cancel" at bounding box center [130, 247] width 17 height 7
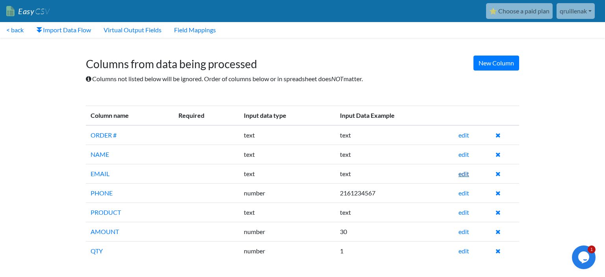
click at [468, 176] on link "edit" at bounding box center [464, 173] width 11 height 7
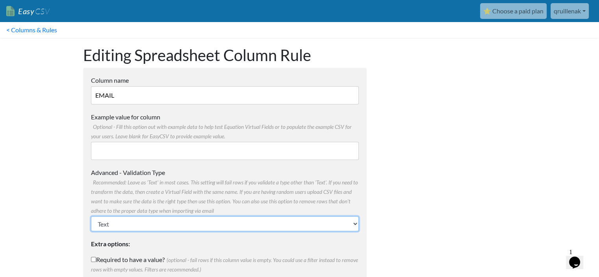
click at [164, 224] on select "Text Number (no decimals) Number (allow decimals) Date (mm/dd/yyyy) Date (dd/mm…" at bounding box center [225, 223] width 268 height 15
select select "email"
click at [91, 216] on select "Text Number (no decimals) Number (allow decimals) Date (mm/dd/yyyy) Date (dd/mm…" at bounding box center [225, 223] width 268 height 15
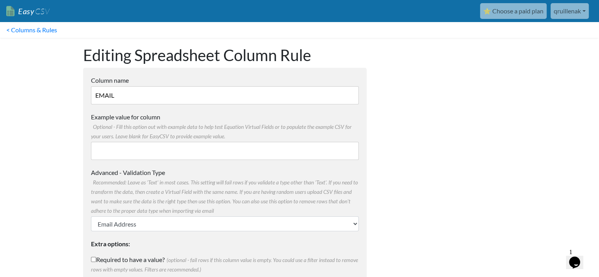
click at [167, 151] on input "Example value for column Optional - Fill this option out with example data to h…" at bounding box center [225, 151] width 268 height 18
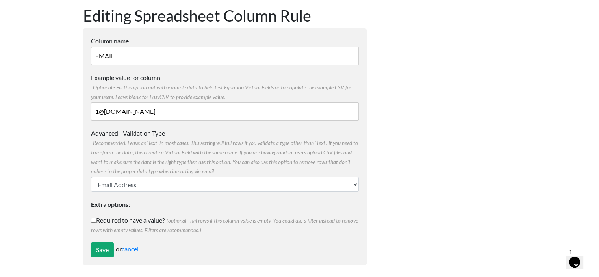
scroll to position [41, 0]
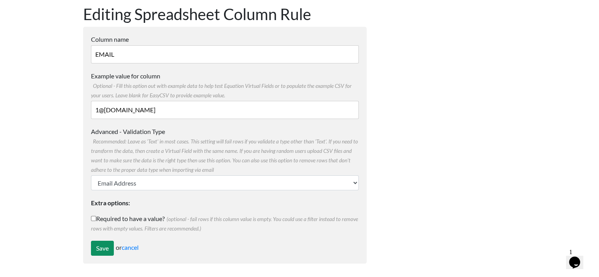
type input "1@[DOMAIN_NAME]"
click at [99, 247] on input "Save" at bounding box center [102, 248] width 23 height 15
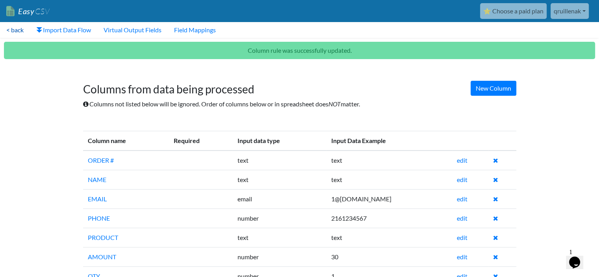
click at [16, 33] on link "< back" at bounding box center [15, 30] width 30 height 16
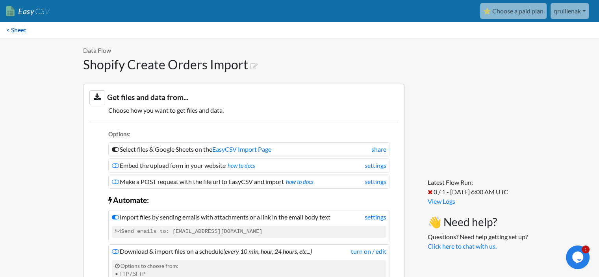
click at [19, 32] on link "< Sheet" at bounding box center [16, 30] width 33 height 16
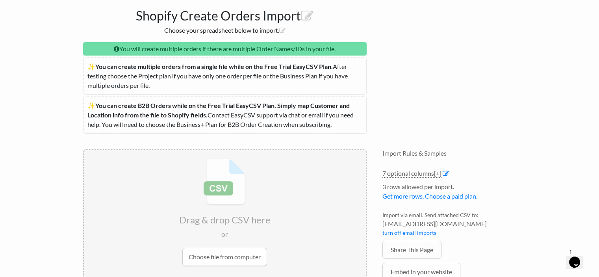
scroll to position [118, 0]
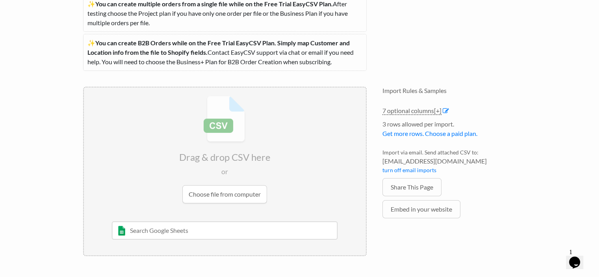
click at [238, 198] on input "file" at bounding box center [225, 149] width 282 height 124
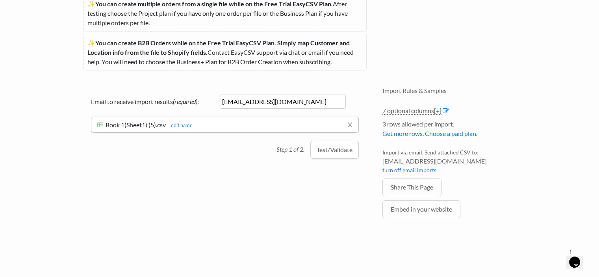
click at [350, 150] on button "Test/Validate" at bounding box center [335, 150] width 48 height 18
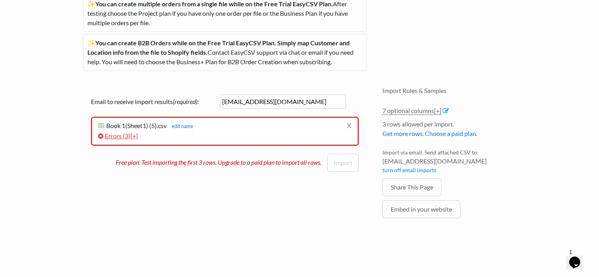
click at [134, 136] on span "[+]" at bounding box center [133, 135] width 7 height 7
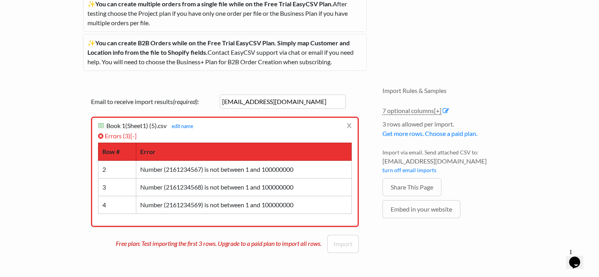
scroll to position [0, 0]
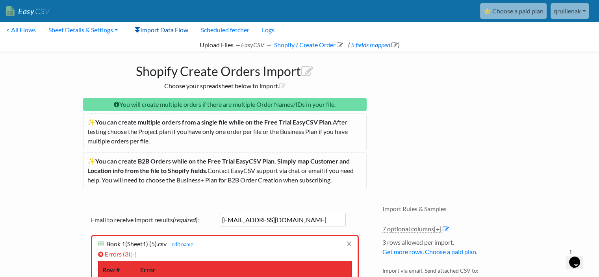
click at [161, 30] on link "Import Data Flow" at bounding box center [161, 30] width 67 height 16
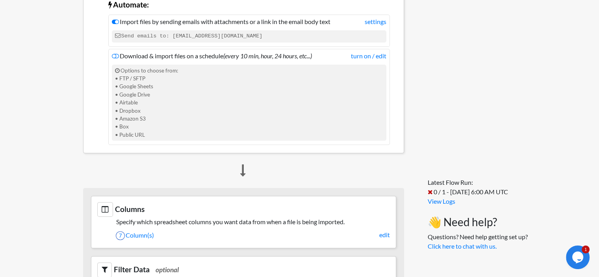
scroll to position [197, 0]
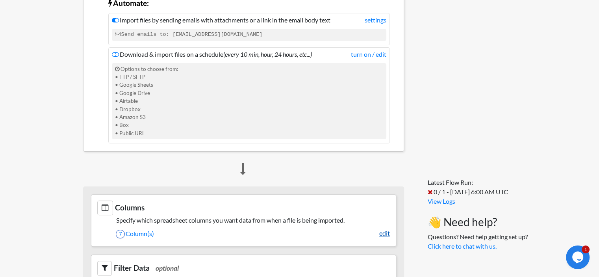
click at [384, 233] on link "edit" at bounding box center [385, 233] width 11 height 9
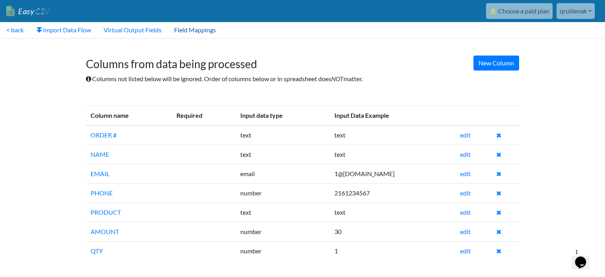
click at [199, 28] on link "Field Mappings" at bounding box center [195, 30] width 54 height 16
click at [465, 194] on link "edit" at bounding box center [465, 192] width 11 height 7
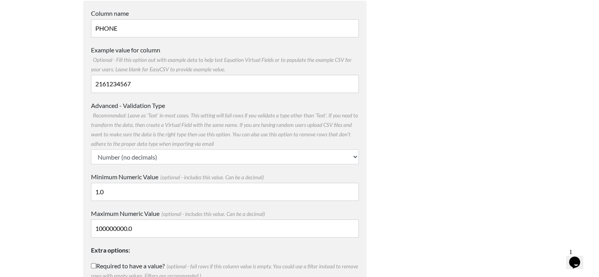
scroll to position [79, 0]
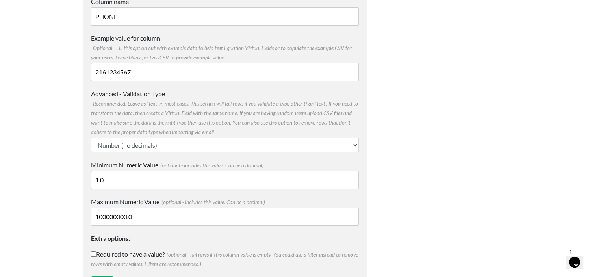
click at [123, 216] on input "100000000.0" at bounding box center [225, 217] width 268 height 18
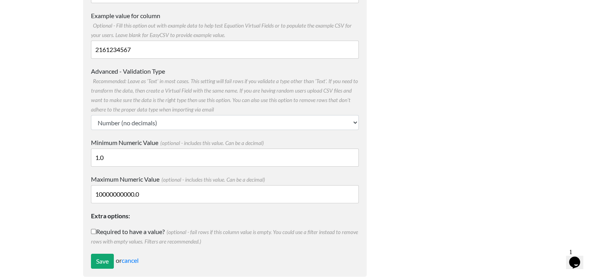
scroll to position [114, 0]
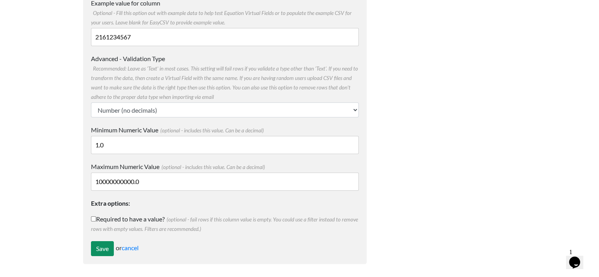
type input "10000000000.0"
click at [97, 247] on input "Save" at bounding box center [102, 248] width 23 height 15
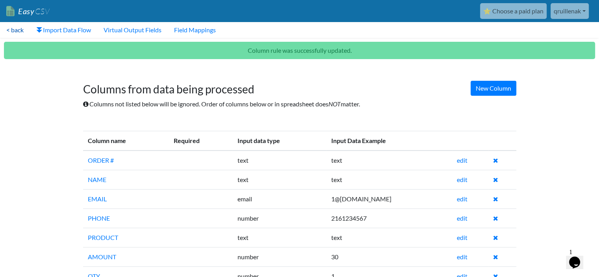
click at [19, 28] on link "< back" at bounding box center [15, 30] width 30 height 16
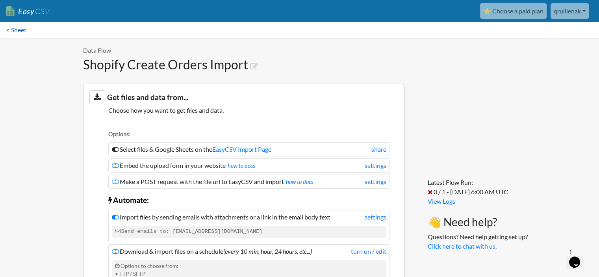
click at [19, 33] on link "< Sheet" at bounding box center [16, 30] width 33 height 16
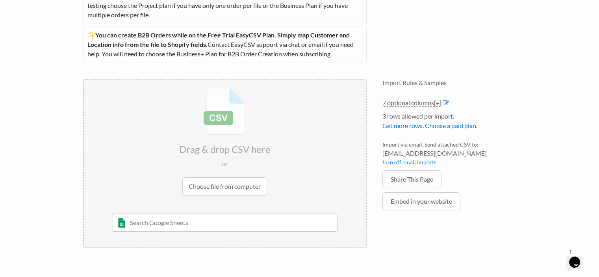
scroll to position [158, 0]
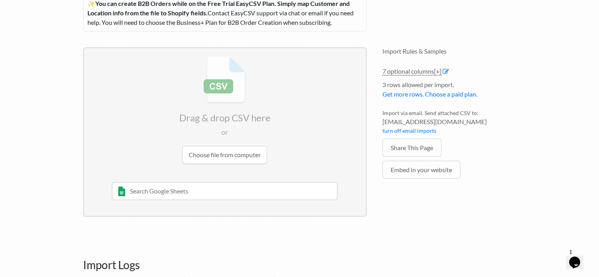
click at [225, 157] on input "file" at bounding box center [225, 110] width 282 height 124
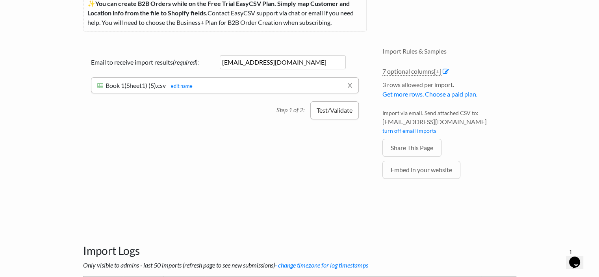
click at [331, 112] on button "Test/Validate" at bounding box center [335, 110] width 48 height 18
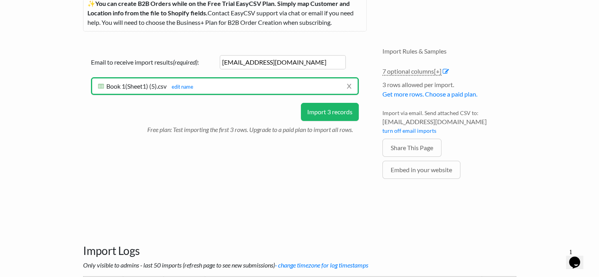
click at [331, 111] on button "Import 3 records" at bounding box center [330, 112] width 58 height 18
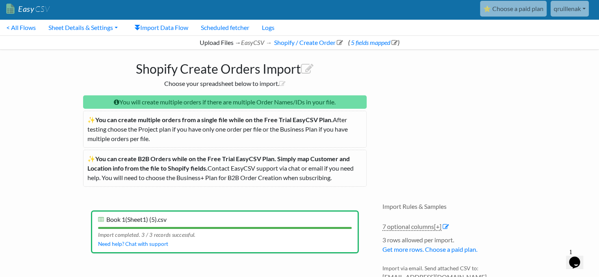
scroll to position [0, 0]
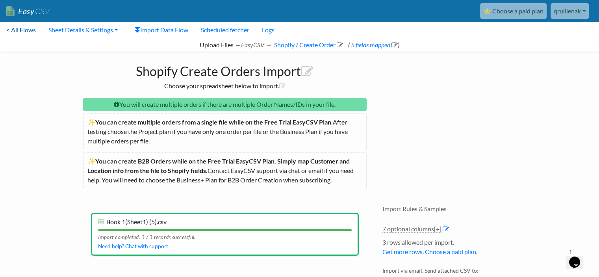
click at [30, 33] on link "< All Flows" at bounding box center [21, 30] width 42 height 16
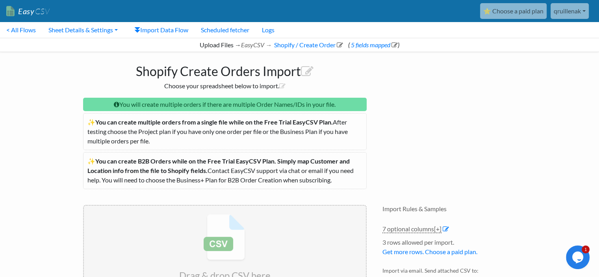
click at [147, 31] on link "Import Data Flow" at bounding box center [161, 30] width 67 height 16
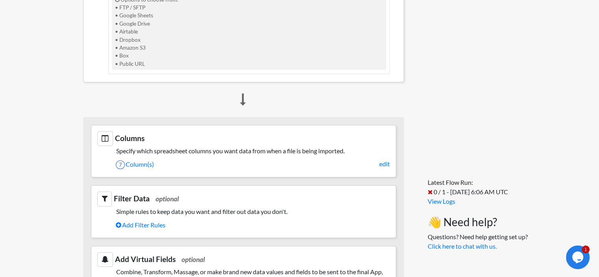
scroll to position [276, 0]
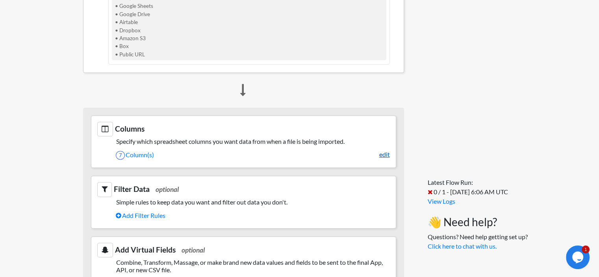
click at [385, 154] on link "edit" at bounding box center [385, 154] width 11 height 9
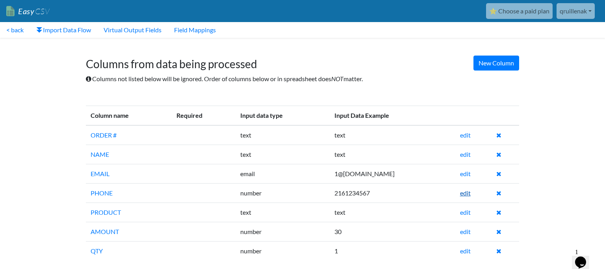
click at [468, 193] on link "edit" at bounding box center [465, 192] width 11 height 7
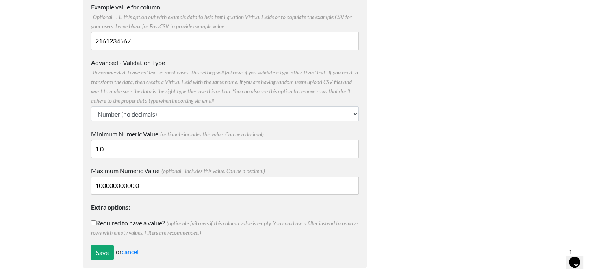
scroll to position [114, 0]
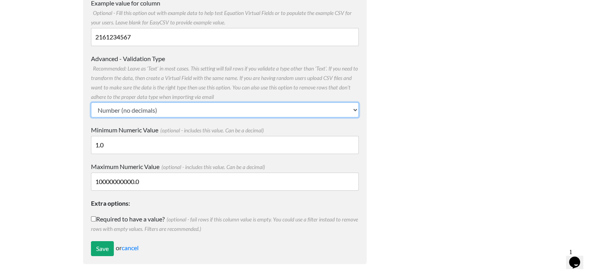
click at [141, 112] on select "Text Number (no decimals) Number (allow decimals) Date (mm/dd/yyyy) Date (dd/mm…" at bounding box center [225, 109] width 268 height 15
select select "phone_number"
click at [91, 117] on select "Text Number (no decimals) Number (allow decimals) Date (mm/dd/yyyy) Date (dd/mm…" at bounding box center [225, 109] width 268 height 15
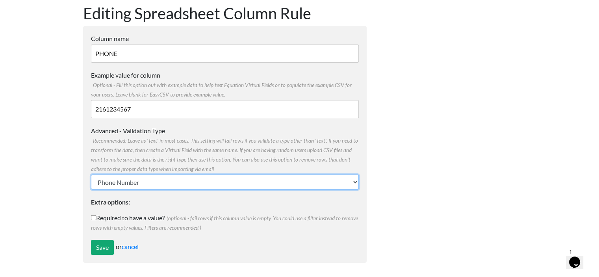
scroll to position [41, 0]
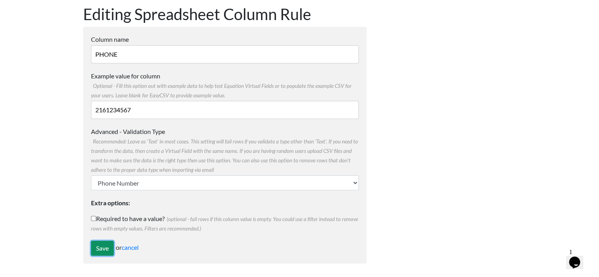
click at [104, 247] on input "Save" at bounding box center [102, 248] width 23 height 15
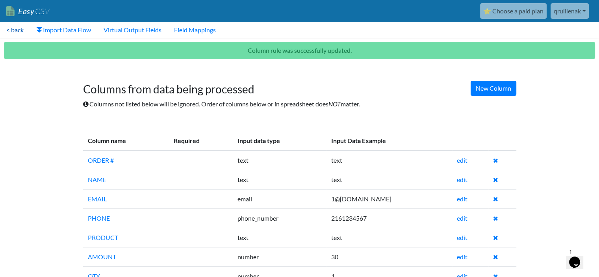
click at [22, 30] on link "< back" at bounding box center [15, 30] width 30 height 16
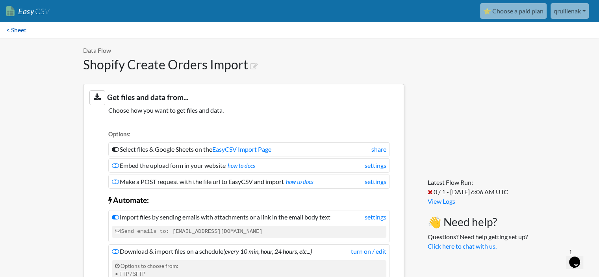
click at [23, 29] on link "< Sheet" at bounding box center [16, 30] width 33 height 16
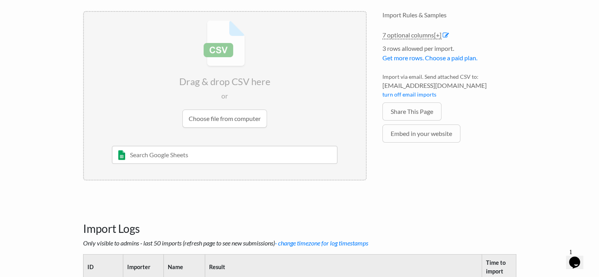
scroll to position [197, 0]
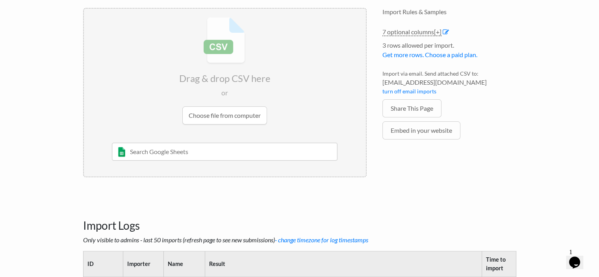
click at [213, 119] on input "file" at bounding box center [225, 71] width 282 height 124
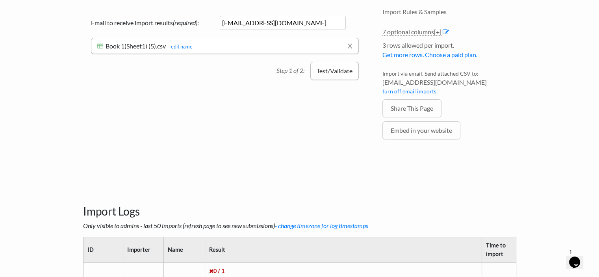
click at [334, 71] on button "Test/Validate" at bounding box center [335, 71] width 48 height 18
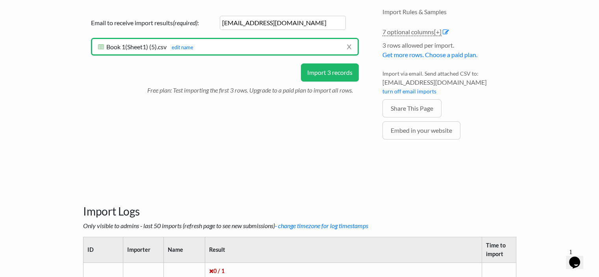
click at [332, 73] on button "Import 3 records" at bounding box center [330, 72] width 58 height 18
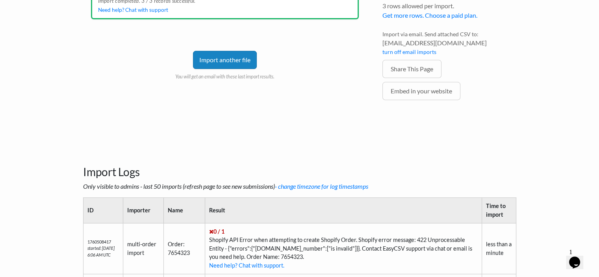
scroll to position [237, 0]
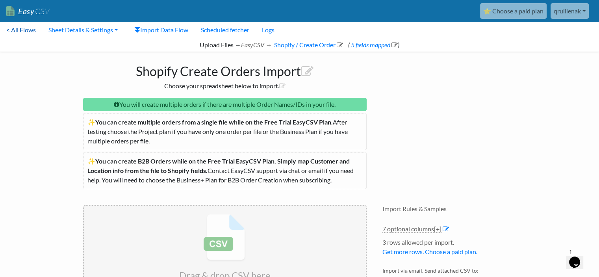
click at [19, 34] on link "< All Flows" at bounding box center [21, 30] width 42 height 16
click at [141, 33] on icon at bounding box center [137, 30] width 6 height 6
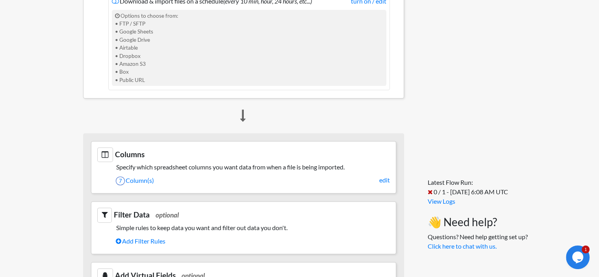
scroll to position [315, 0]
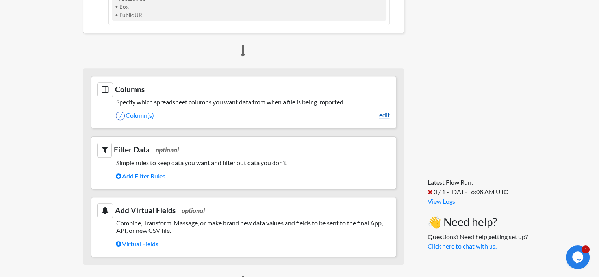
click at [388, 116] on link "edit" at bounding box center [385, 114] width 11 height 9
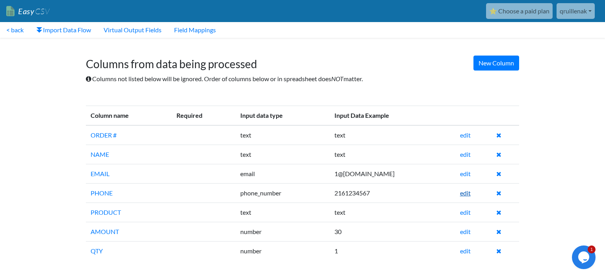
click at [462, 192] on link "edit" at bounding box center [465, 192] width 11 height 7
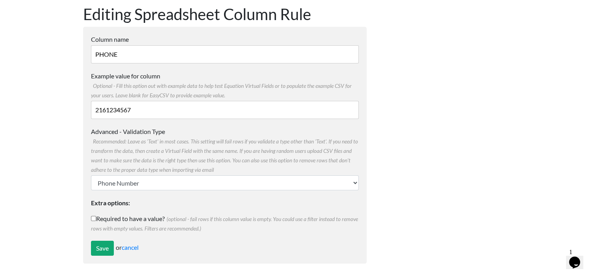
scroll to position [41, 0]
click at [130, 246] on link "cancel" at bounding box center [130, 247] width 17 height 7
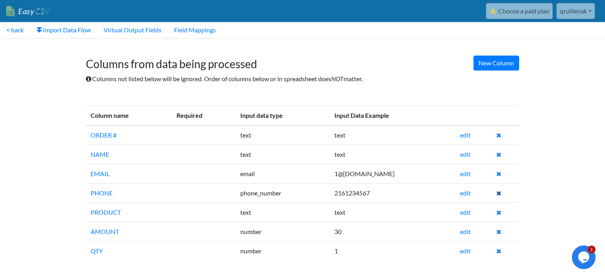
click at [501, 195] on icon at bounding box center [499, 193] width 5 height 6
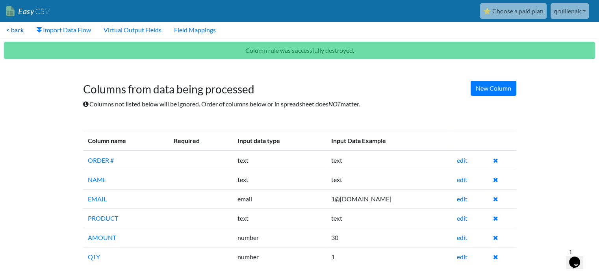
click at [9, 33] on link "< back" at bounding box center [15, 30] width 30 height 16
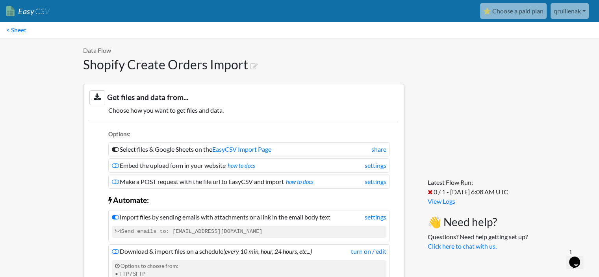
click at [9, 33] on link "< Sheet" at bounding box center [16, 30] width 33 height 16
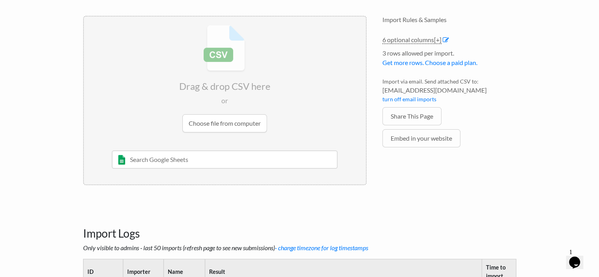
scroll to position [197, 0]
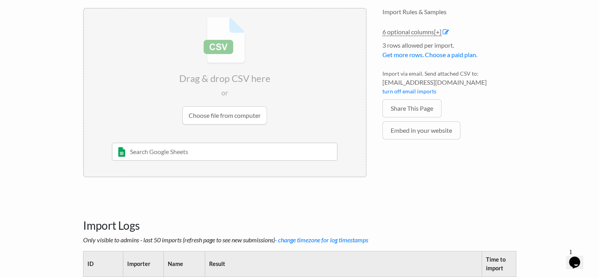
click at [218, 110] on input "file" at bounding box center [225, 71] width 282 height 124
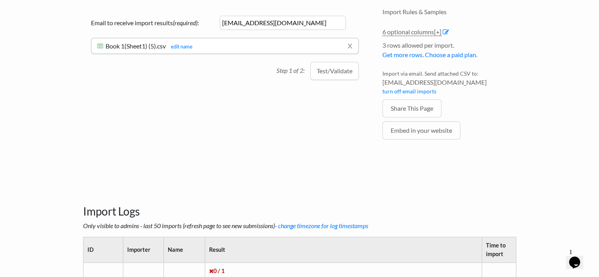
click at [339, 75] on button "Test/Validate" at bounding box center [335, 71] width 48 height 18
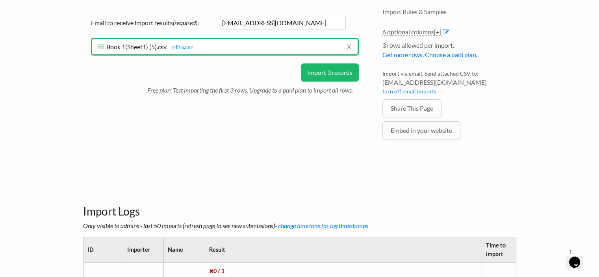
click at [327, 69] on button "Import 3 records" at bounding box center [330, 72] width 58 height 18
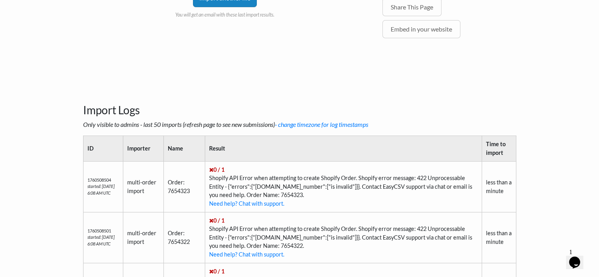
scroll to position [315, 0]
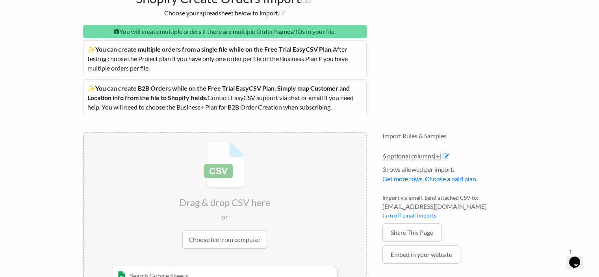
scroll to position [158, 0]
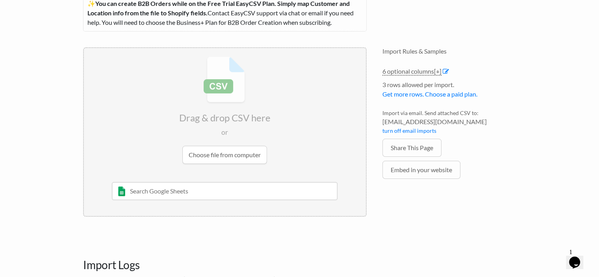
click at [228, 154] on input "file" at bounding box center [225, 110] width 282 height 124
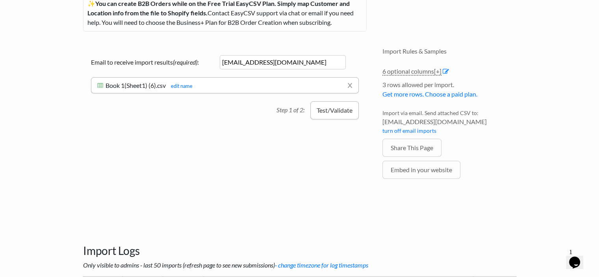
click at [347, 113] on button "Test/Validate" at bounding box center [335, 110] width 48 height 18
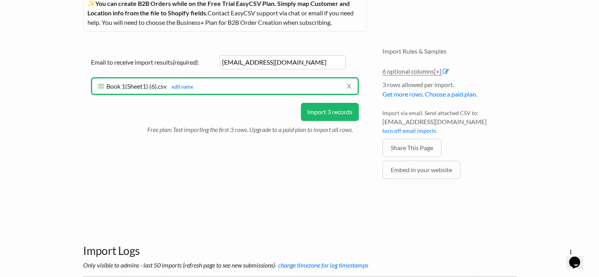
click at [341, 114] on button "Import 3 records" at bounding box center [330, 112] width 58 height 18
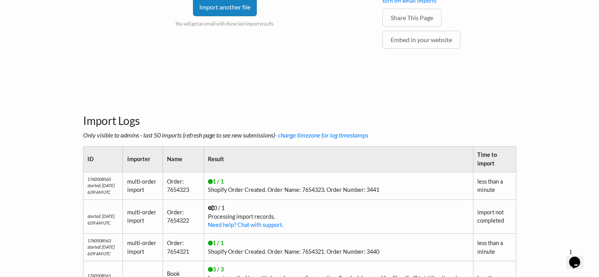
scroll to position [315, 0]
